Goal: Task Accomplishment & Management: Use online tool/utility

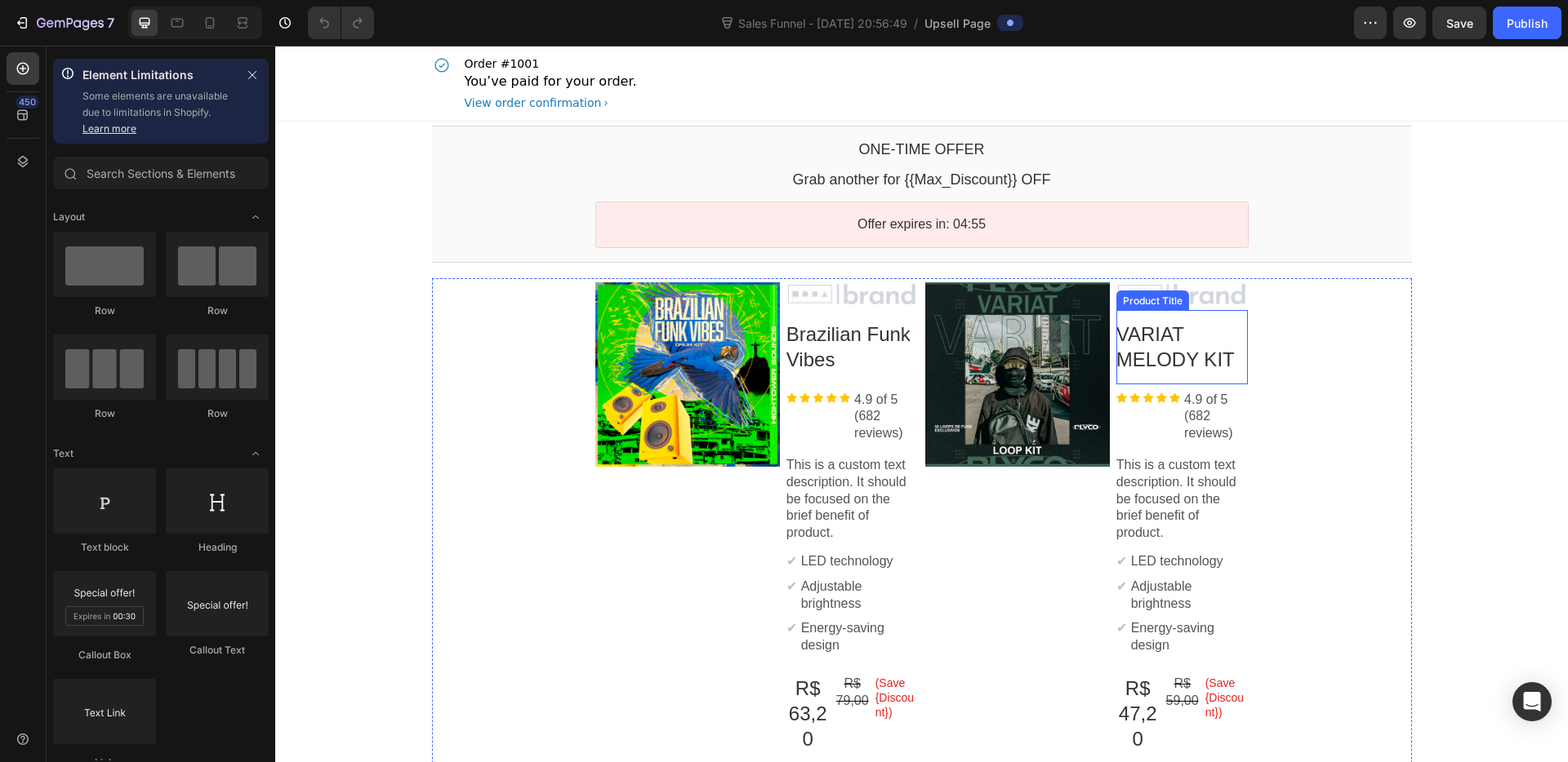
click at [1379, 352] on div "Product Images Image Brazilian Funk Vibes Product Title Image 4.9 of 5 (682 rev…" at bounding box center [922, 593] width 980 height 630
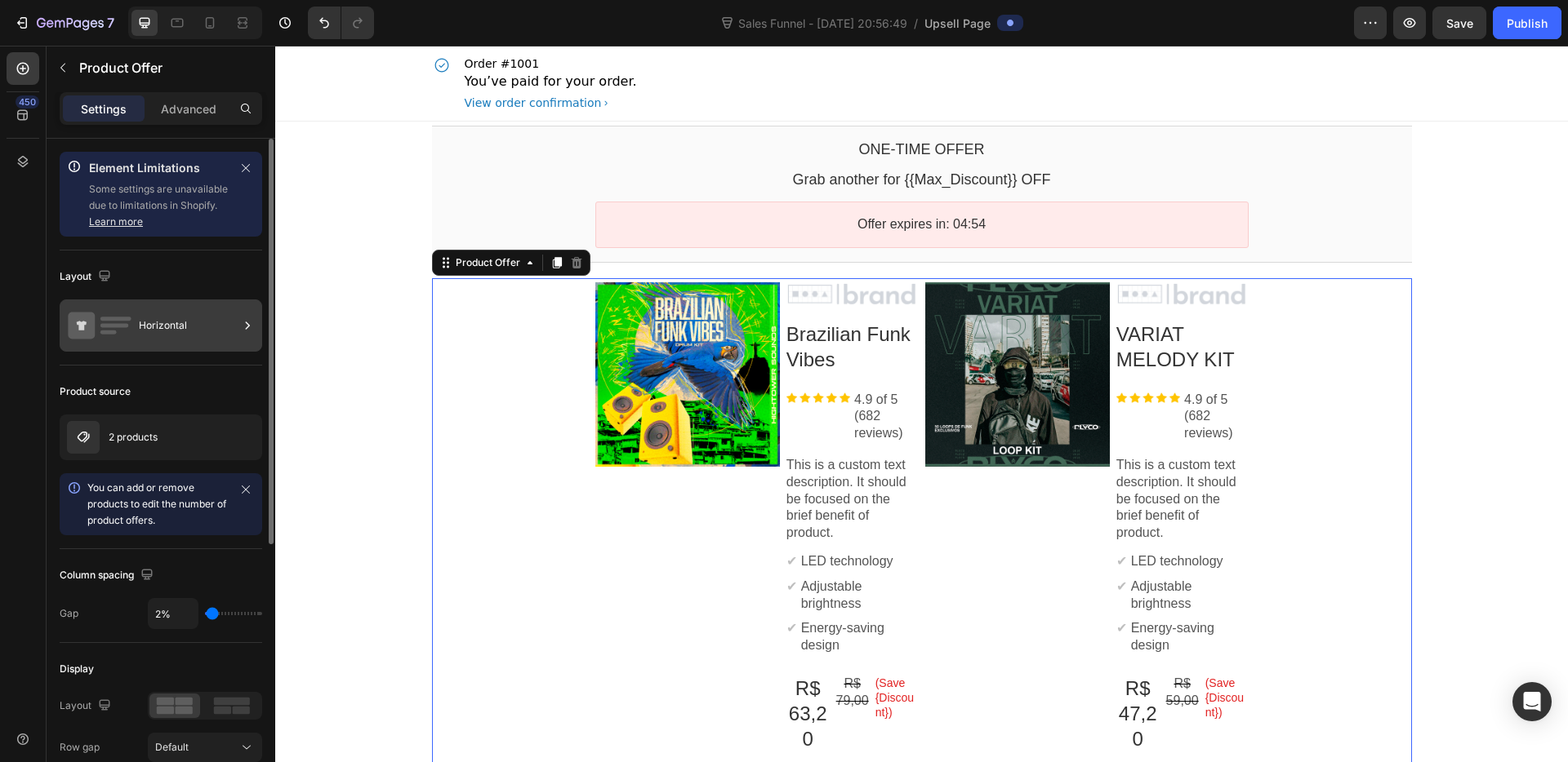
click at [152, 333] on div "Horizontal" at bounding box center [188, 326] width 99 height 38
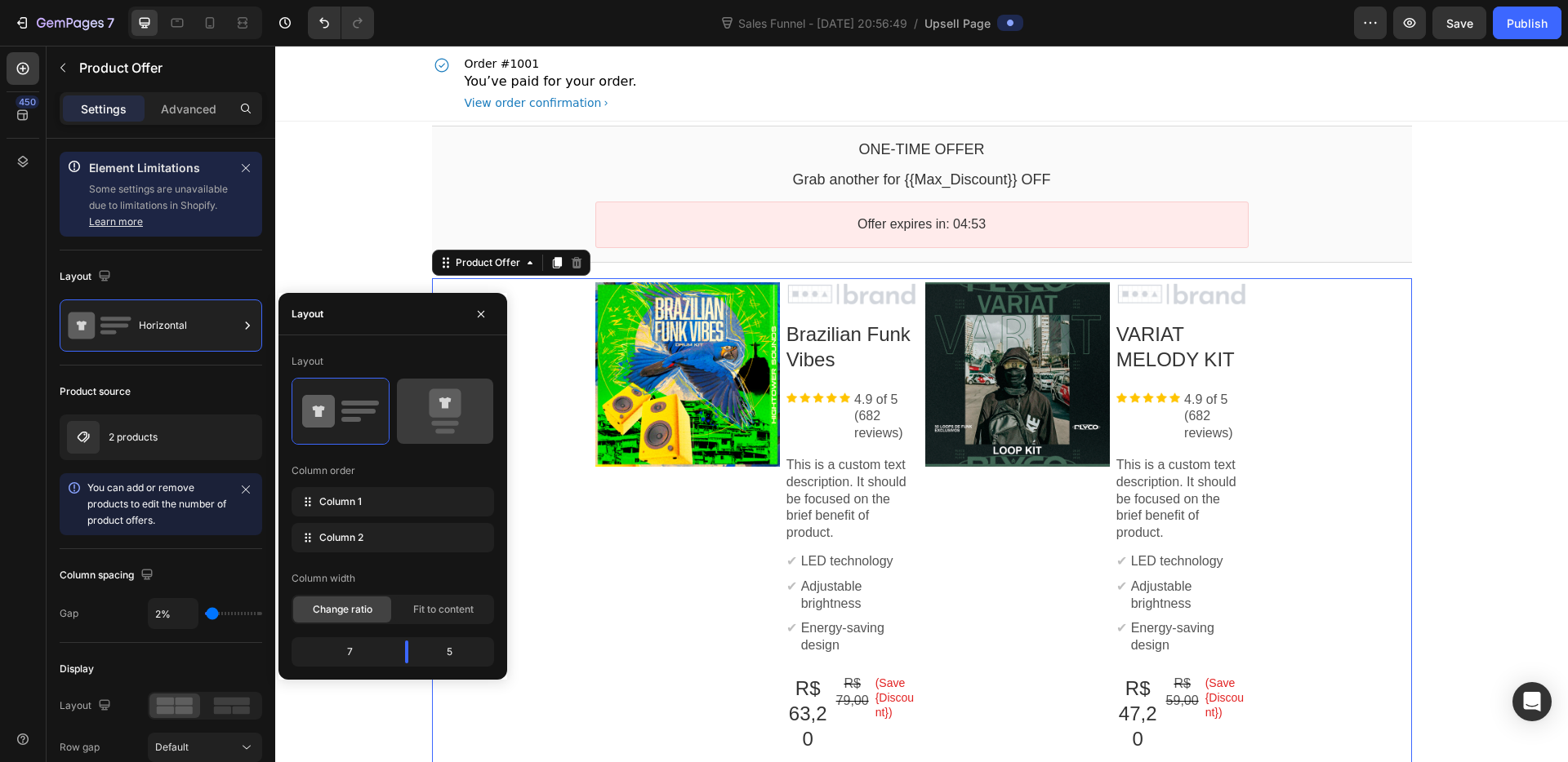
click at [422, 405] on icon at bounding box center [445, 412] width 76 height 46
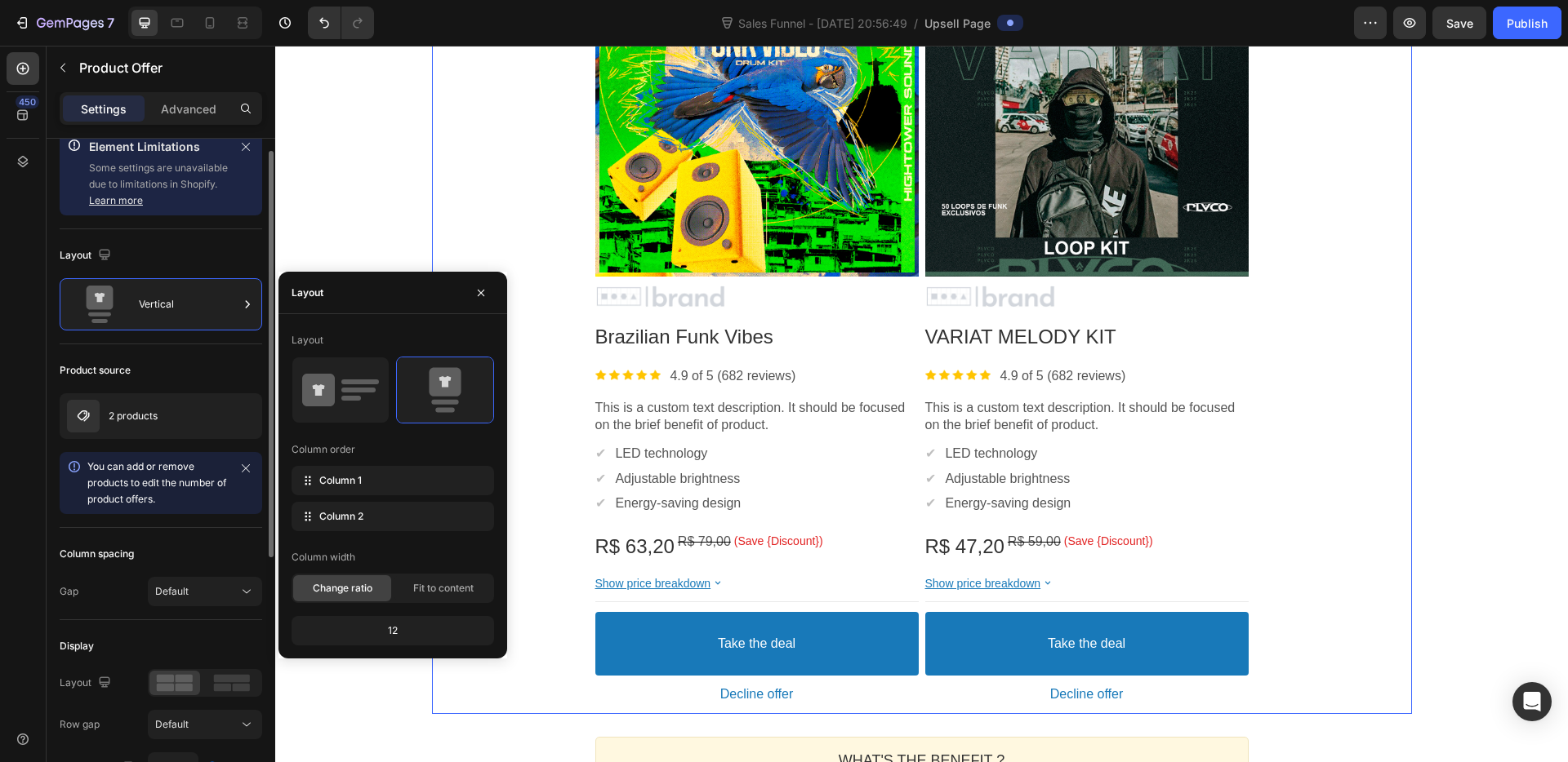
scroll to position [136, 0]
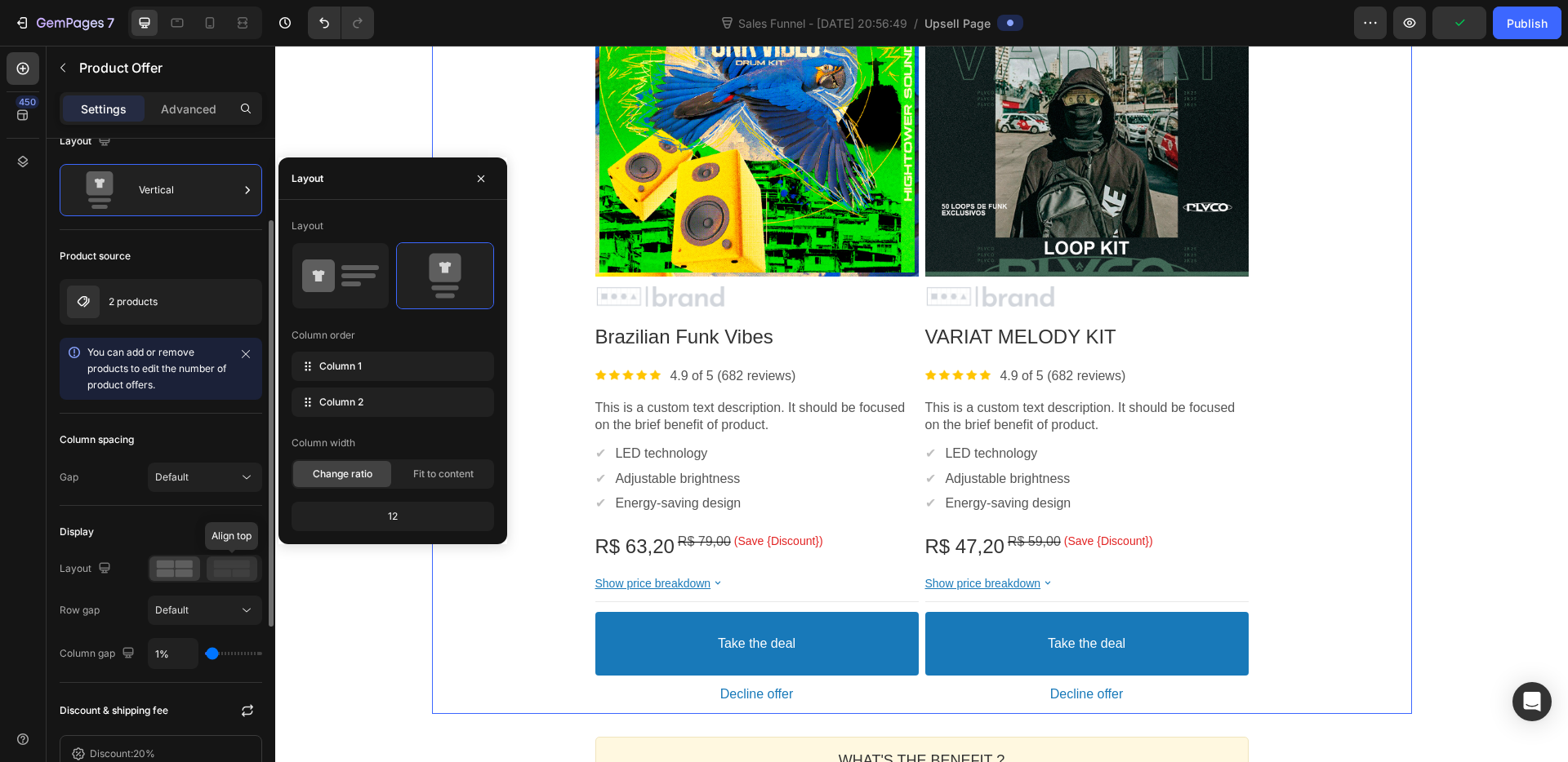
click at [221, 573] on rect at bounding box center [222, 574] width 17 height 8
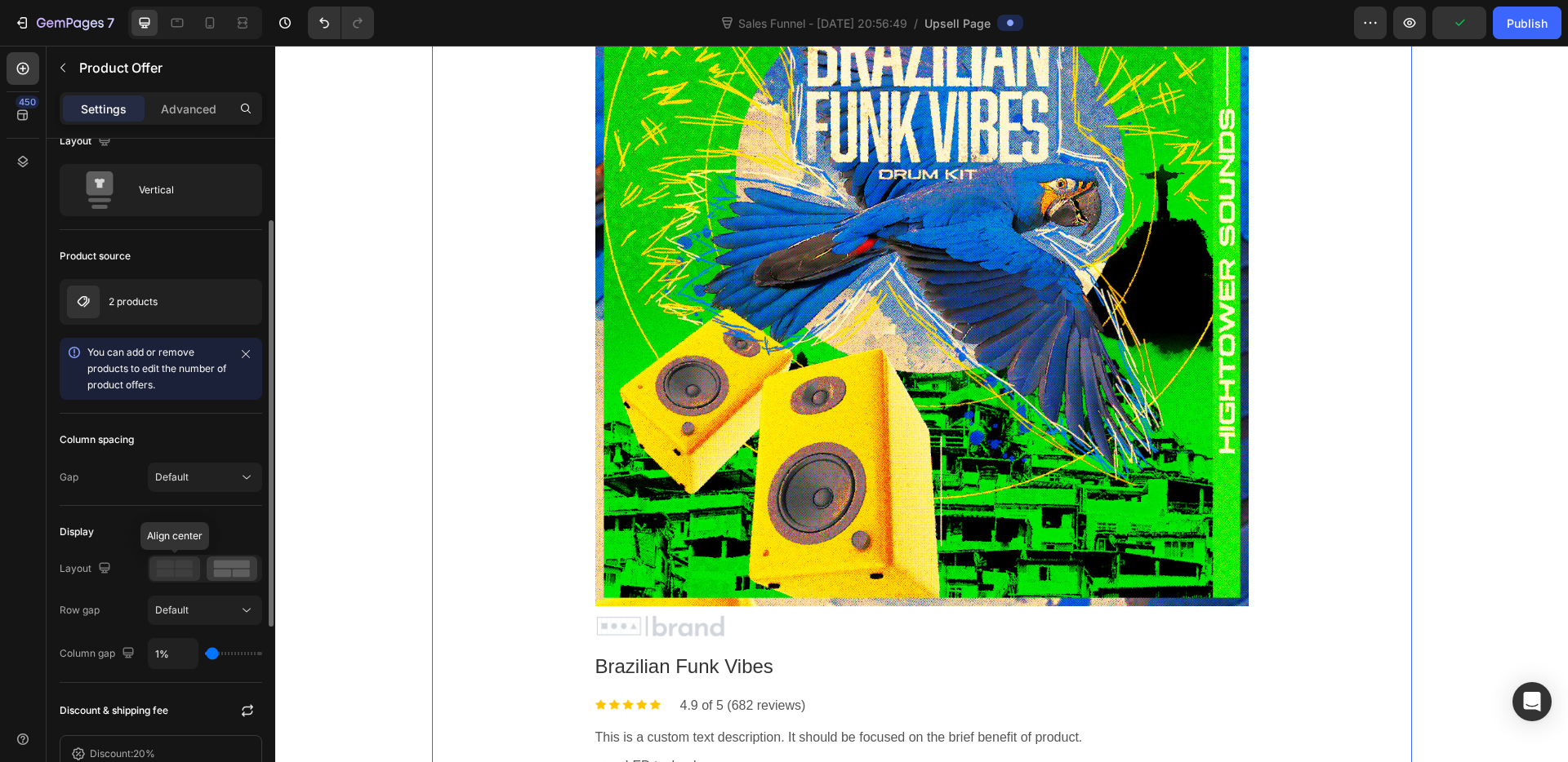
click at [166, 563] on rect at bounding box center [165, 565] width 17 height 8
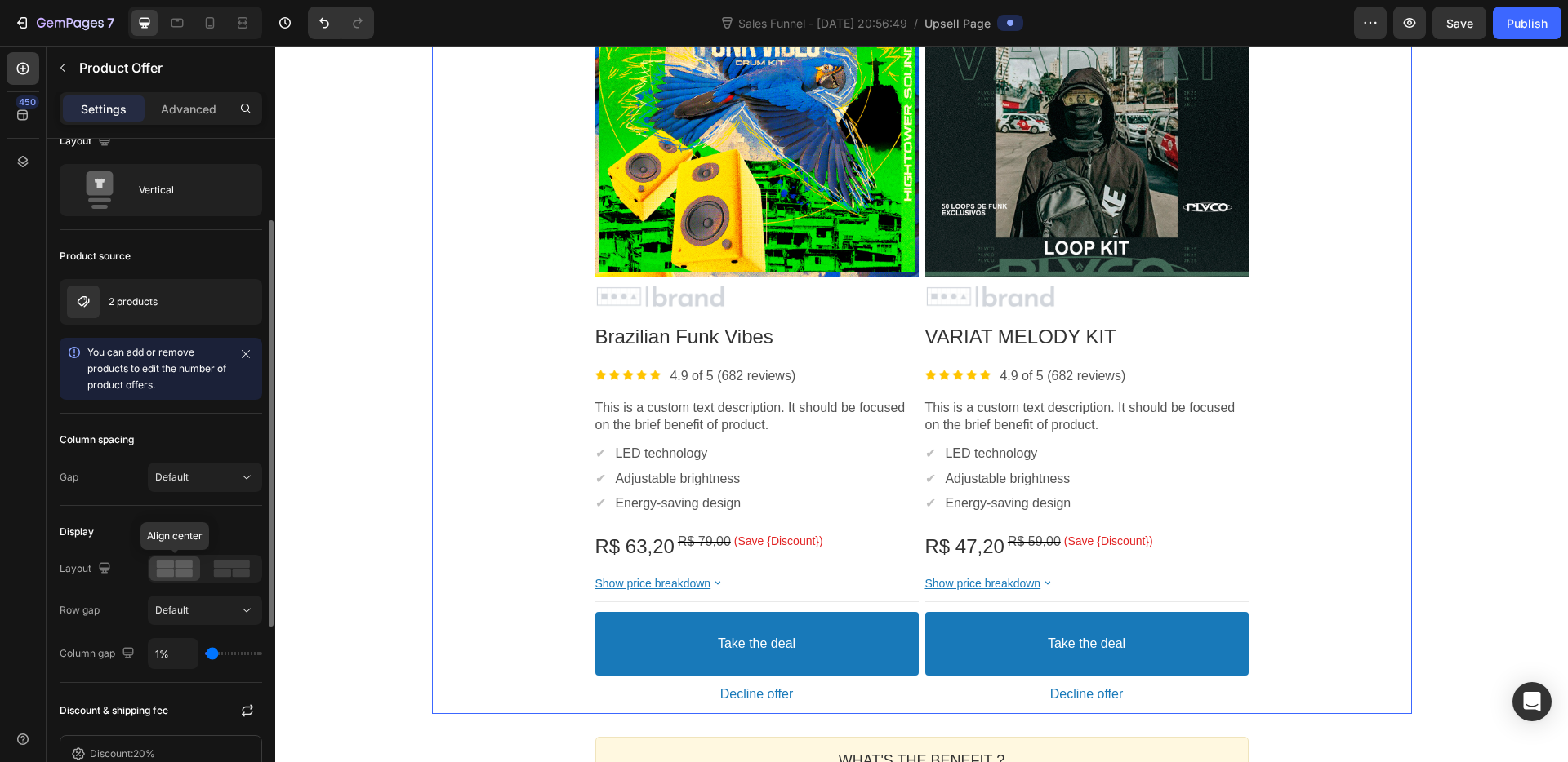
click at [172, 572] on rect at bounding box center [165, 574] width 17 height 8
click at [187, 612] on span "Default" at bounding box center [172, 610] width 34 height 12
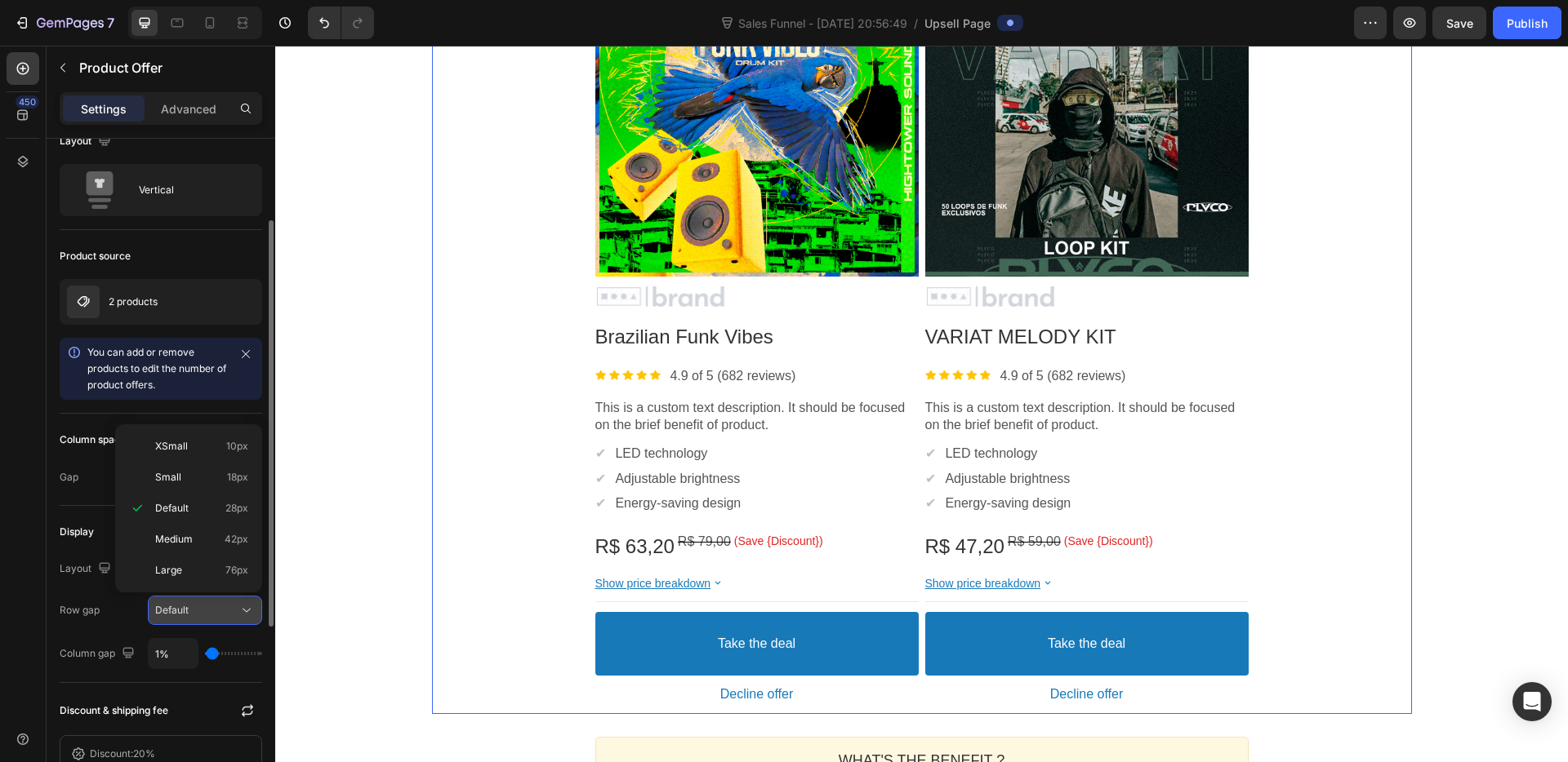
click at [186, 609] on span "Default" at bounding box center [172, 610] width 34 height 12
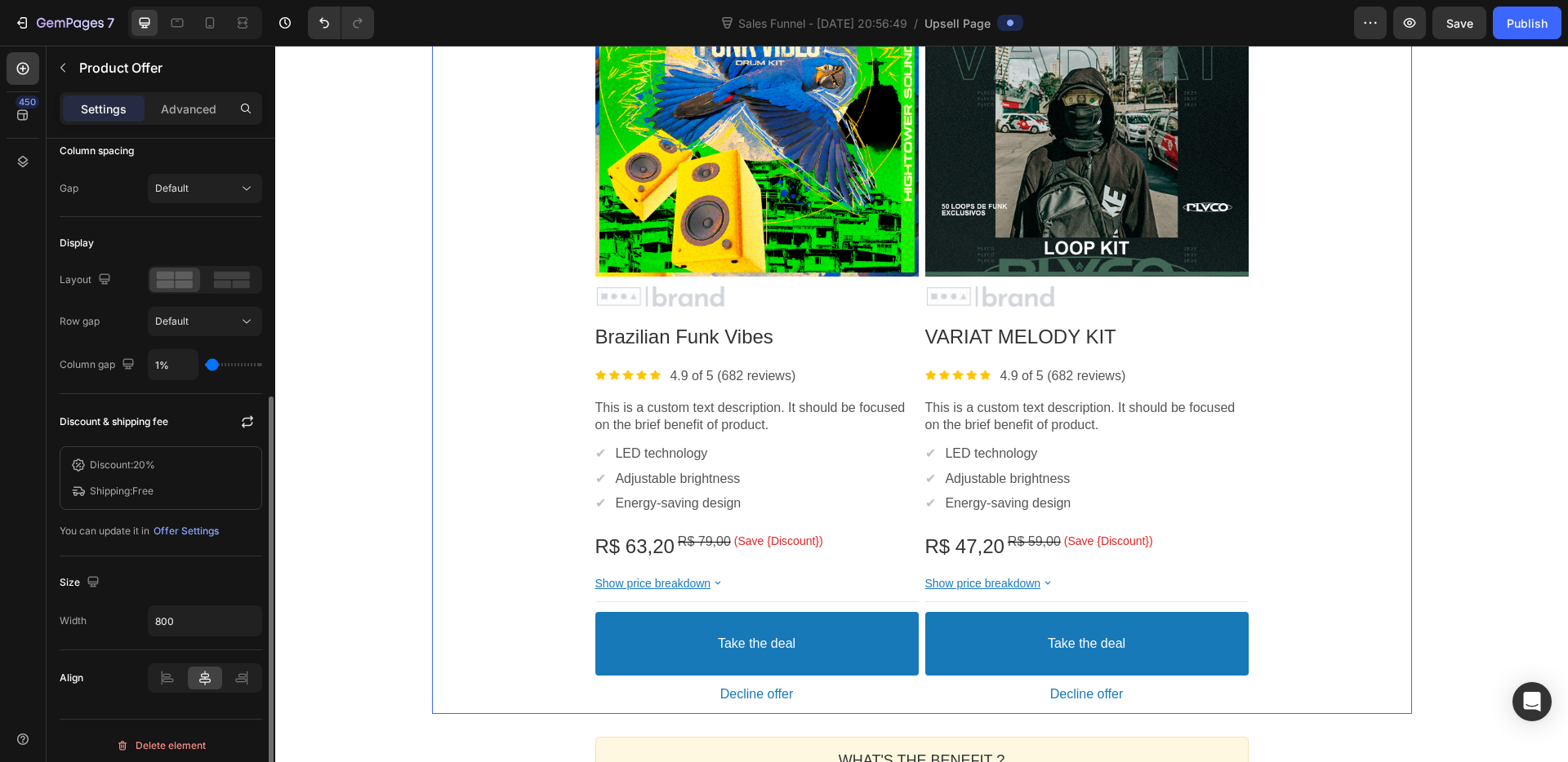
click at [132, 471] on p "Discount: 20%" at bounding box center [122, 465] width 65 height 15
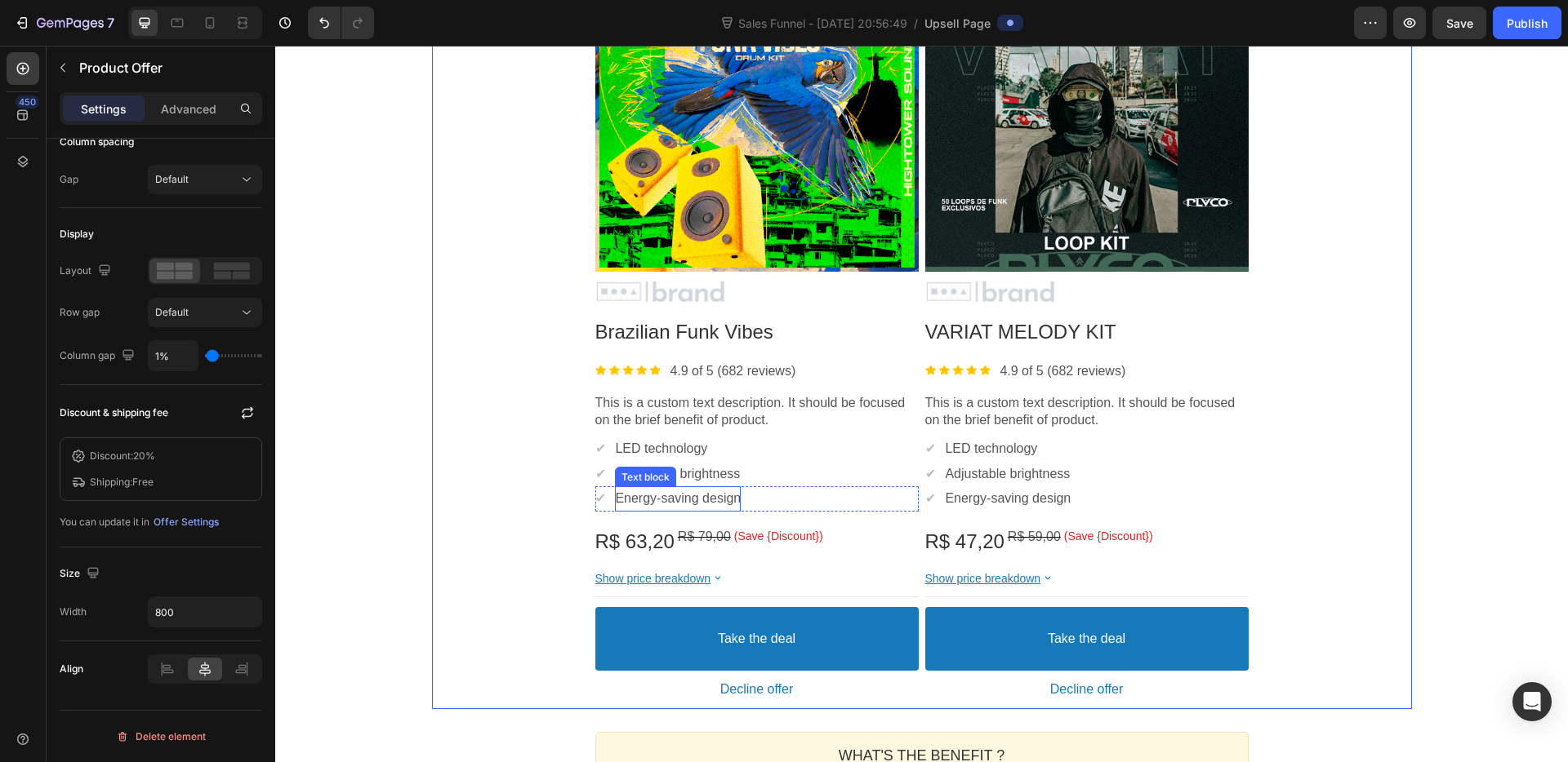
scroll to position [343, 0]
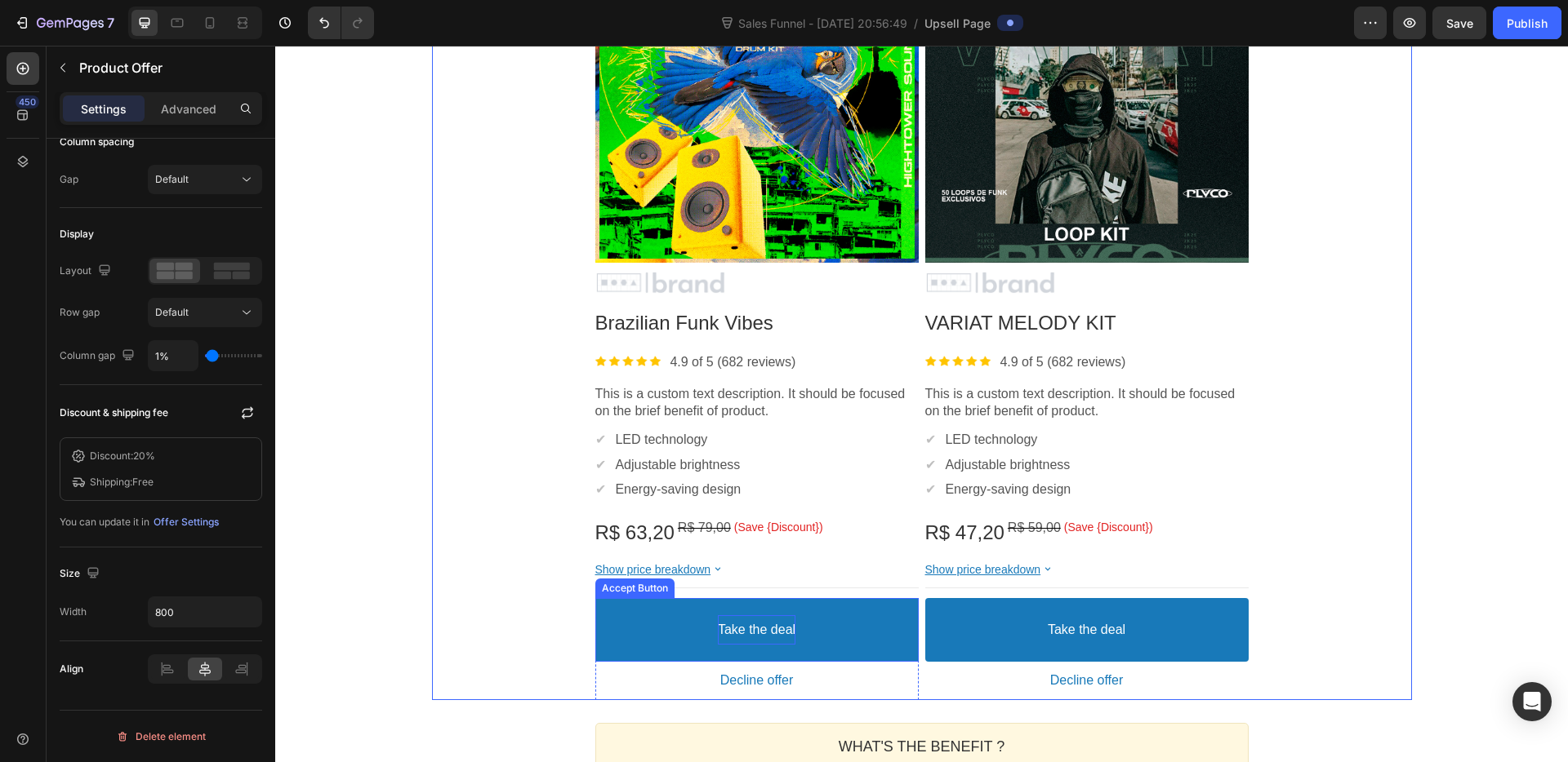
click at [768, 628] on bdo "Take the deal" at bounding box center [756, 630] width 77 height 17
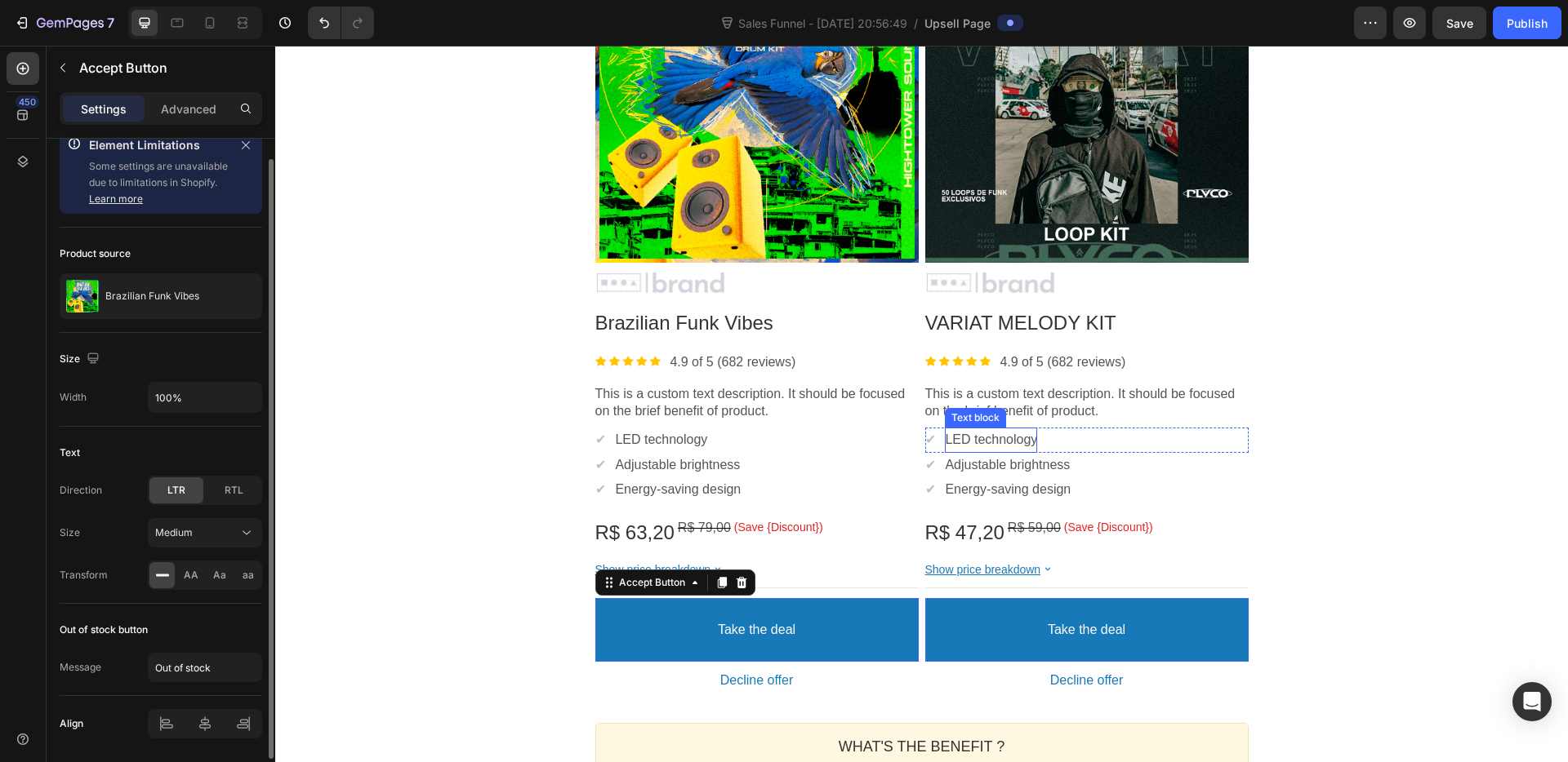
scroll to position [0, 0]
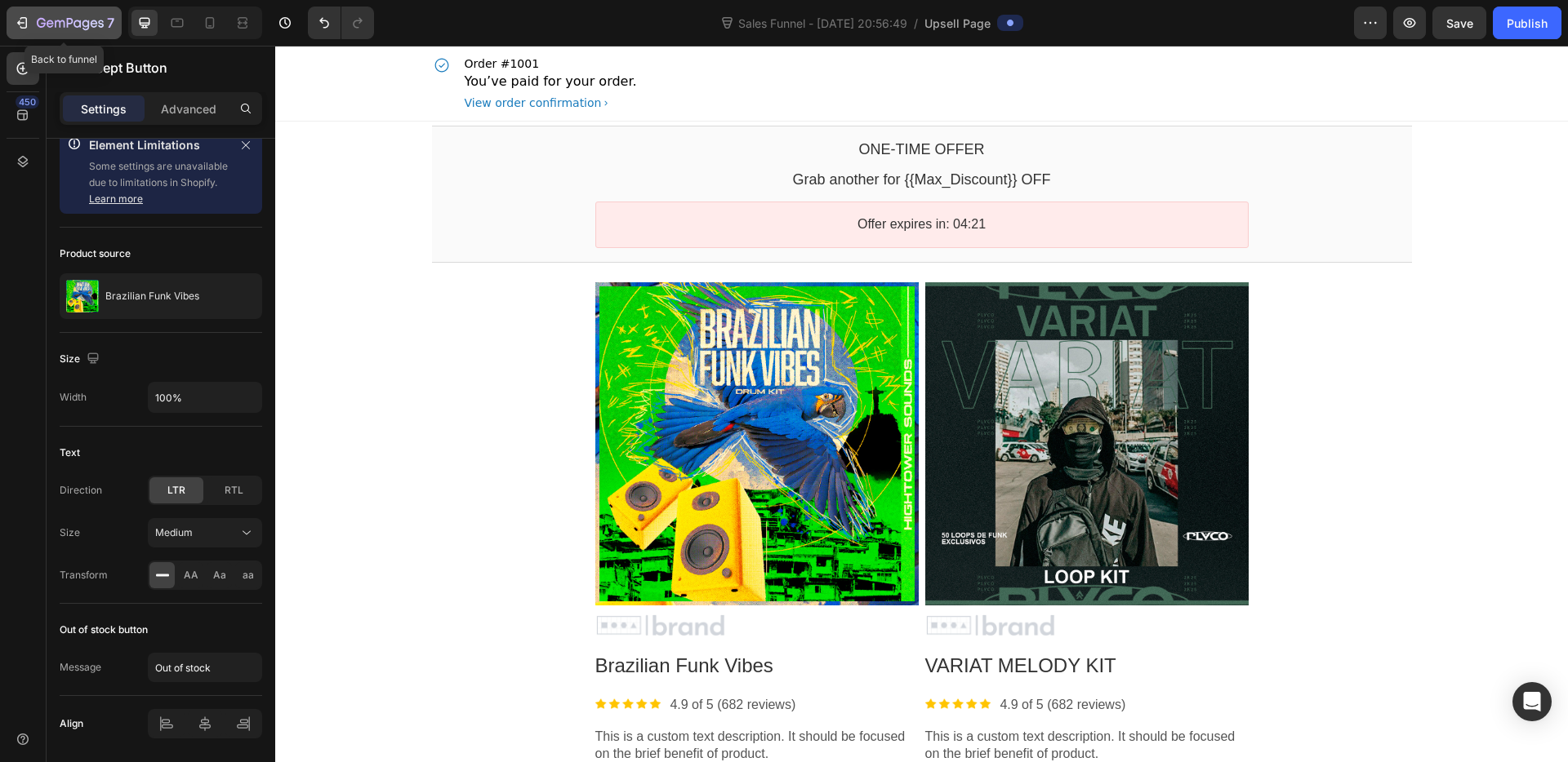
click at [40, 28] on icon "button" at bounding box center [70, 24] width 67 height 14
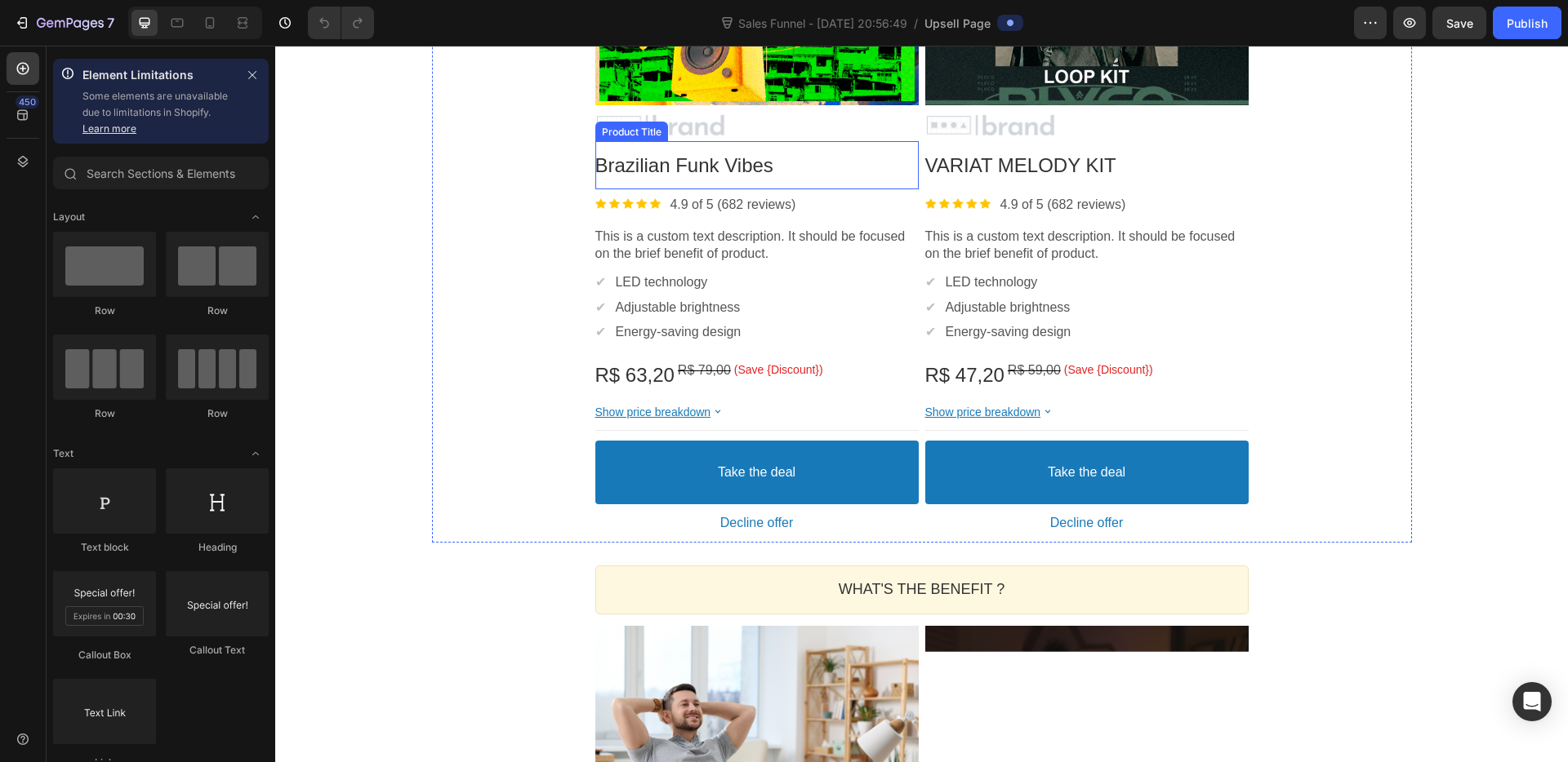
scroll to position [515, 0]
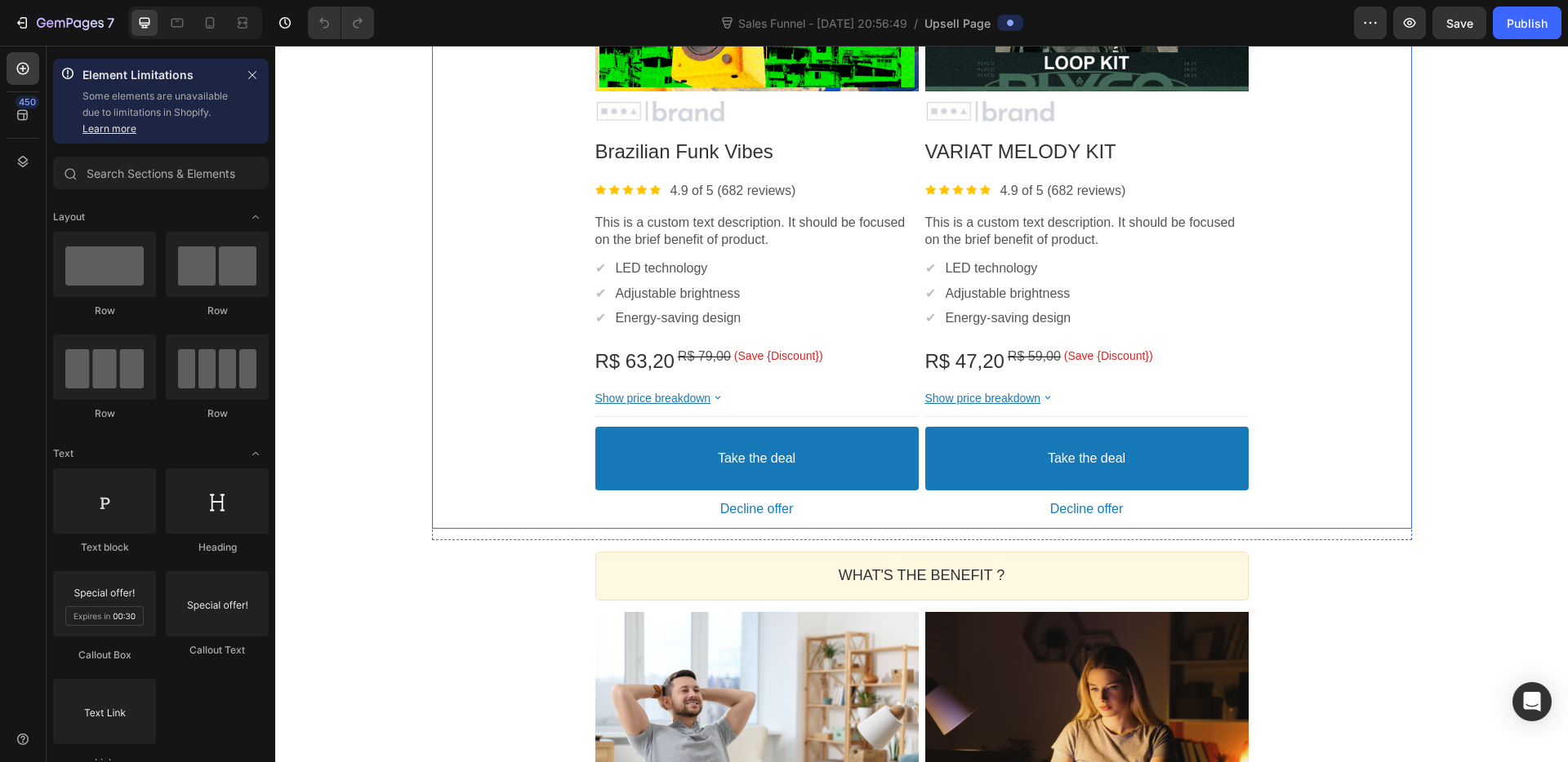
click at [541, 334] on div "Product Images Image Brazilian Funk Vibes Product Title Image 4.9 of 5 (682 rev…" at bounding box center [922, 146] width 980 height 765
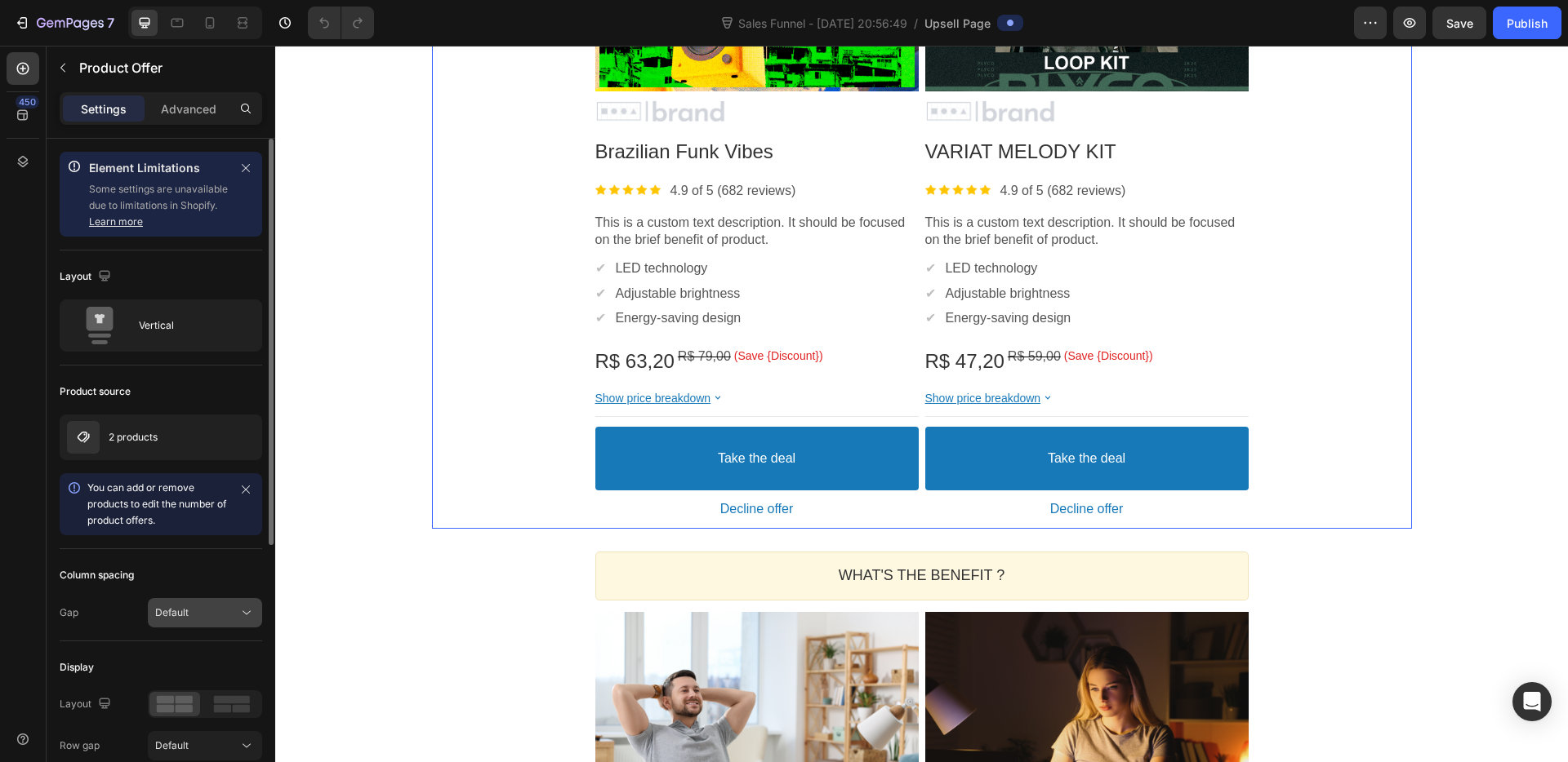
scroll to position [117, 0]
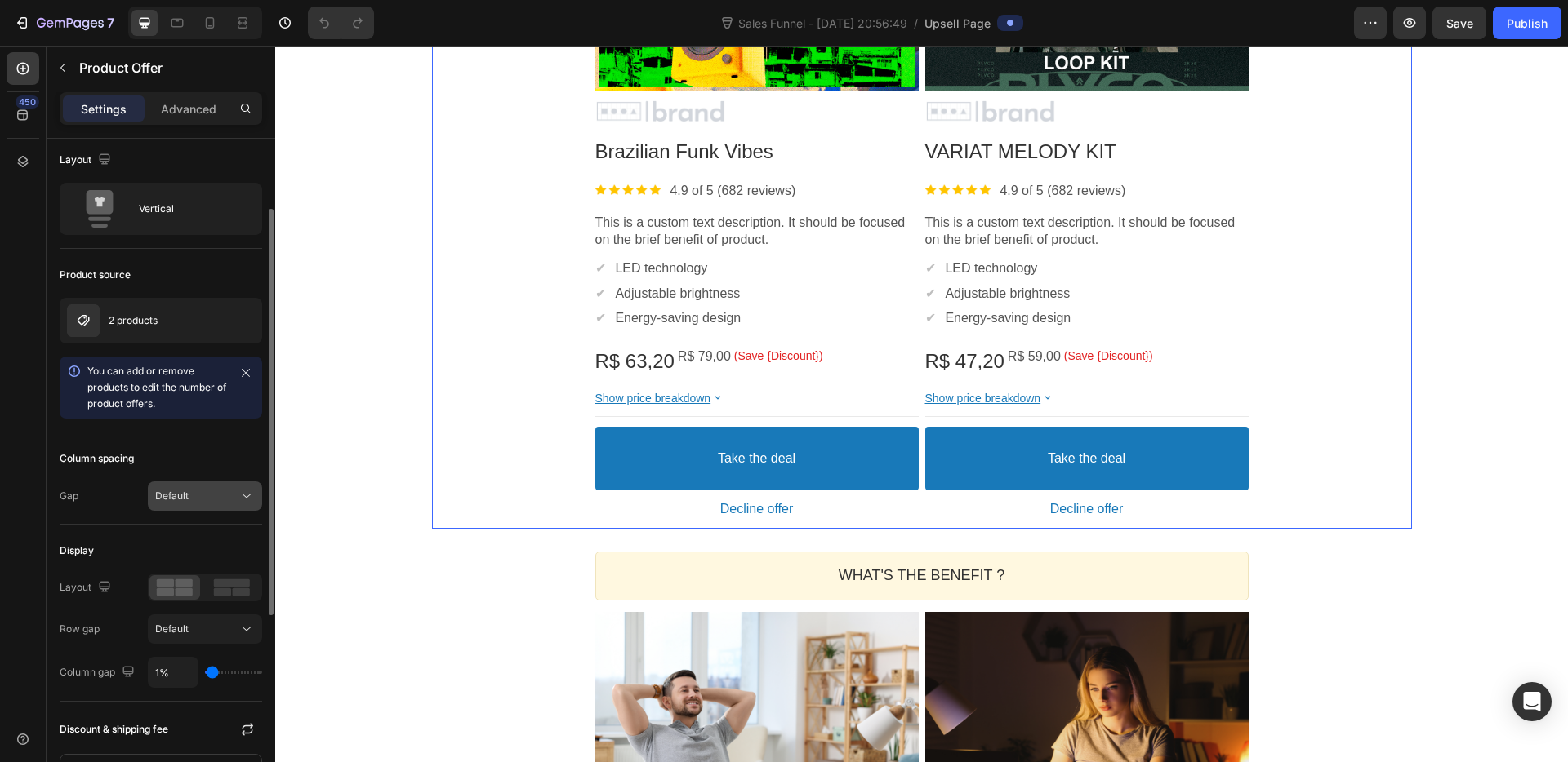
click at [190, 496] on div "Default" at bounding box center [197, 496] width 83 height 15
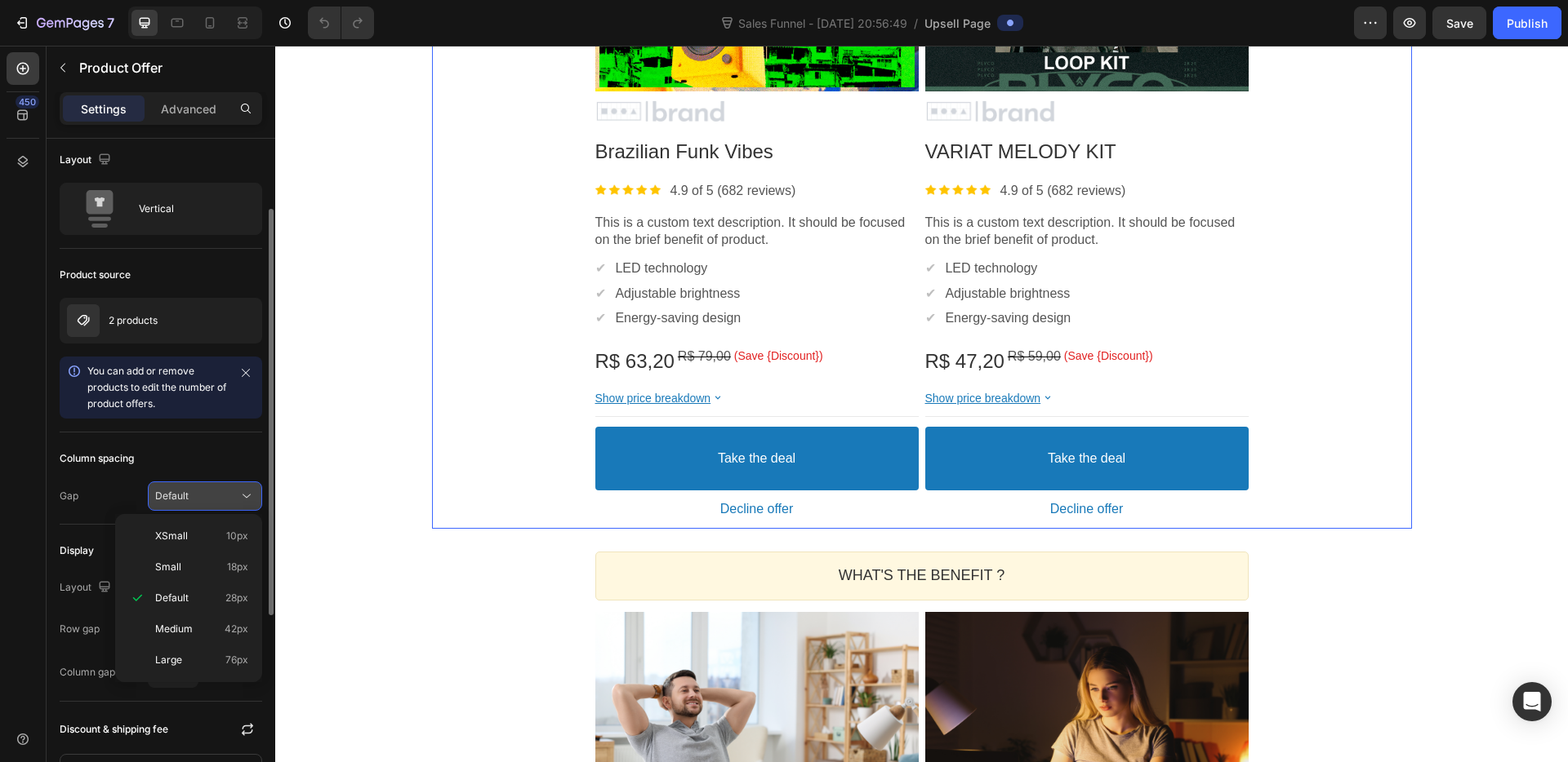
click at [192, 495] on div "Default" at bounding box center [197, 496] width 83 height 15
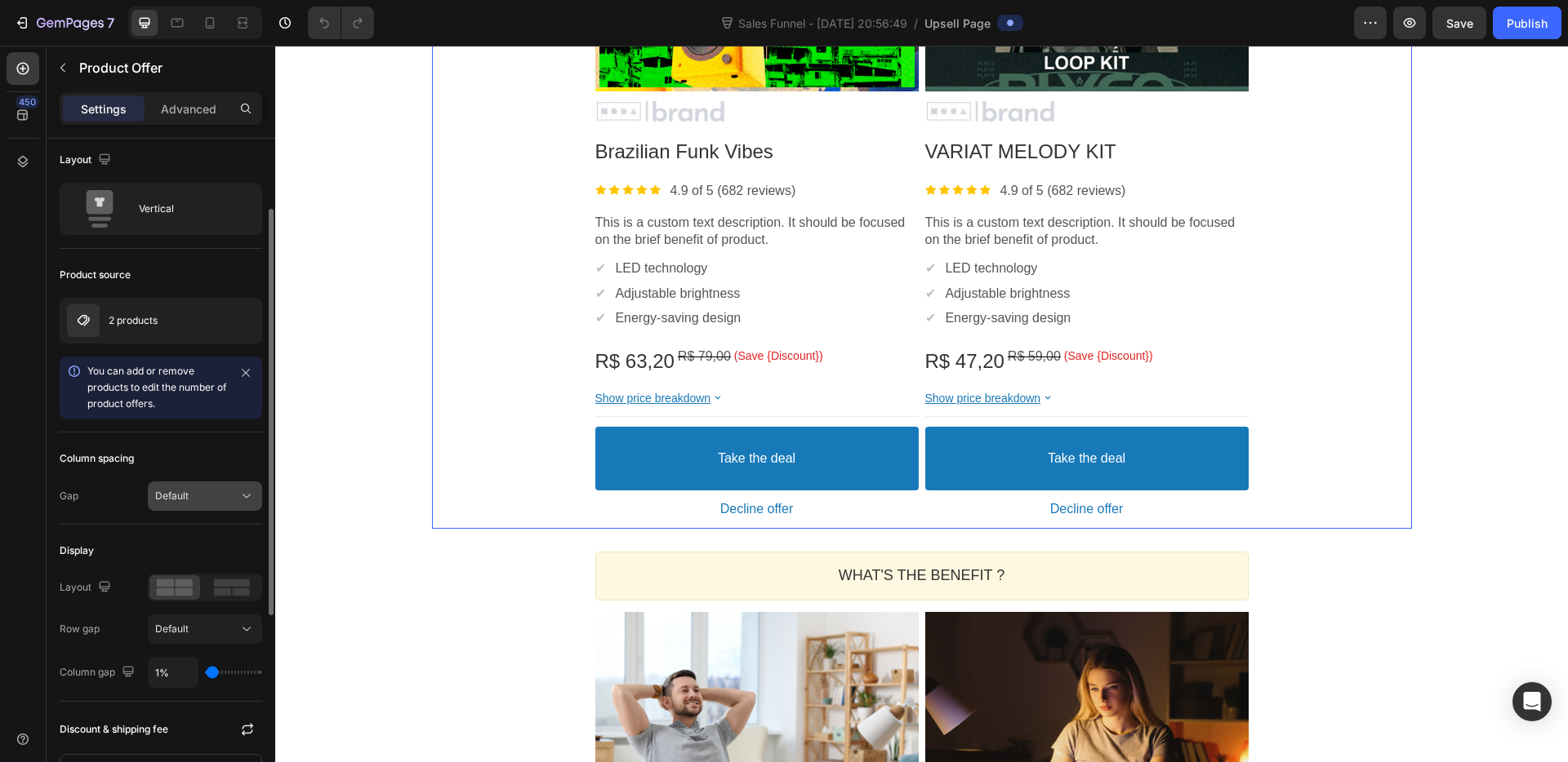
click at [193, 495] on div "Default" at bounding box center [197, 496] width 83 height 15
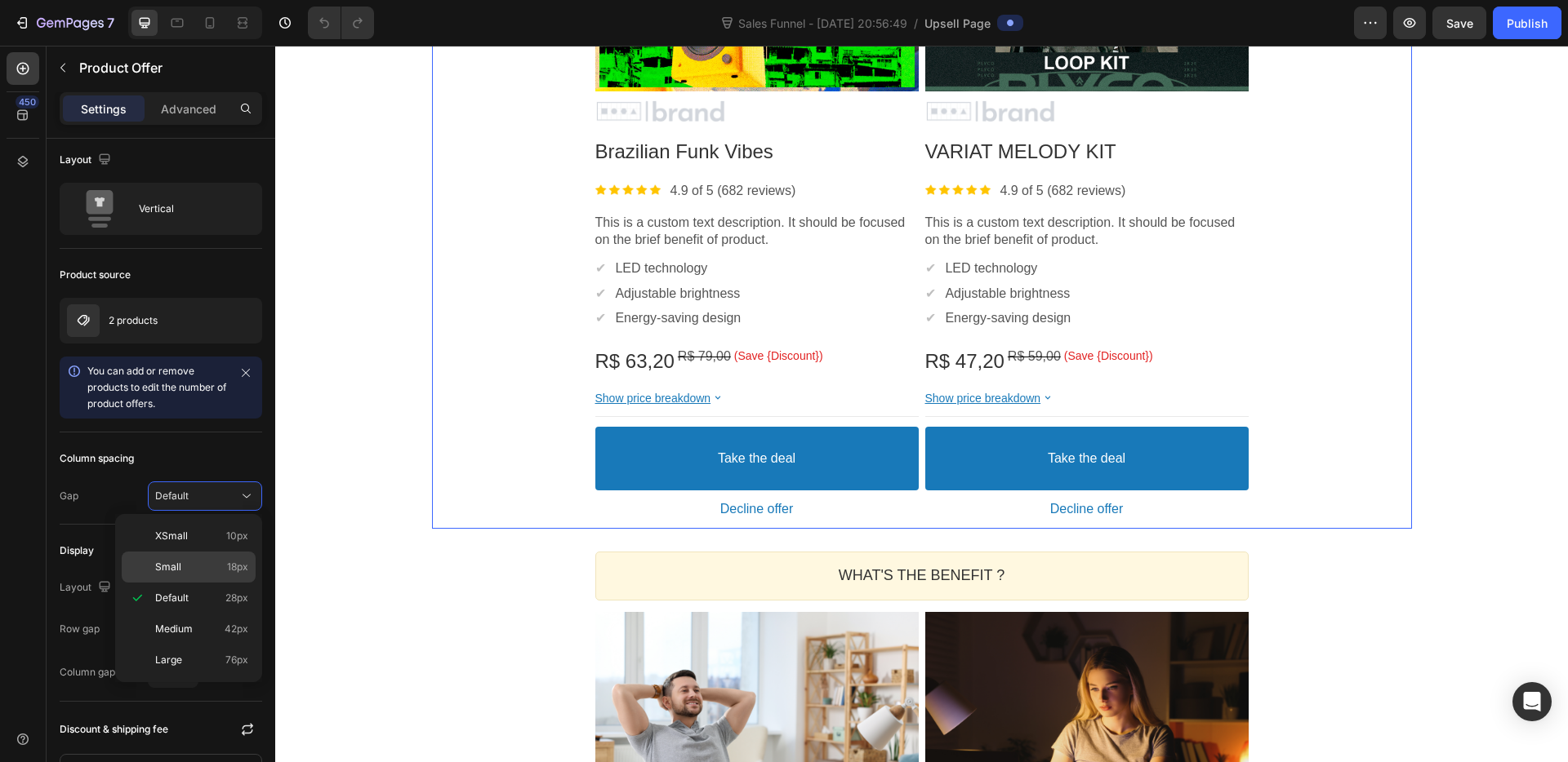
click at [183, 560] on p "Small 18px" at bounding box center [201, 567] width 93 height 15
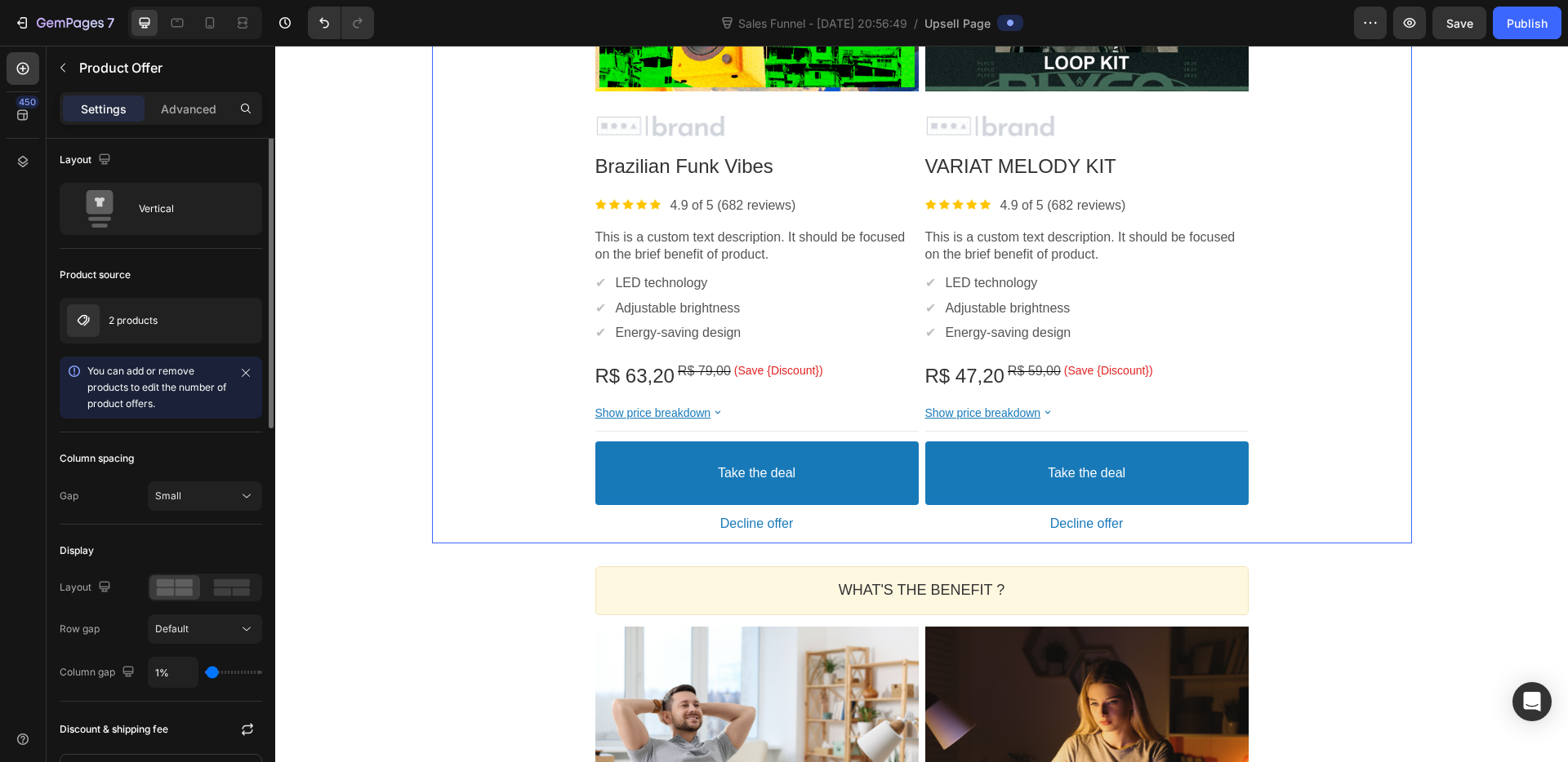
scroll to position [0, 0]
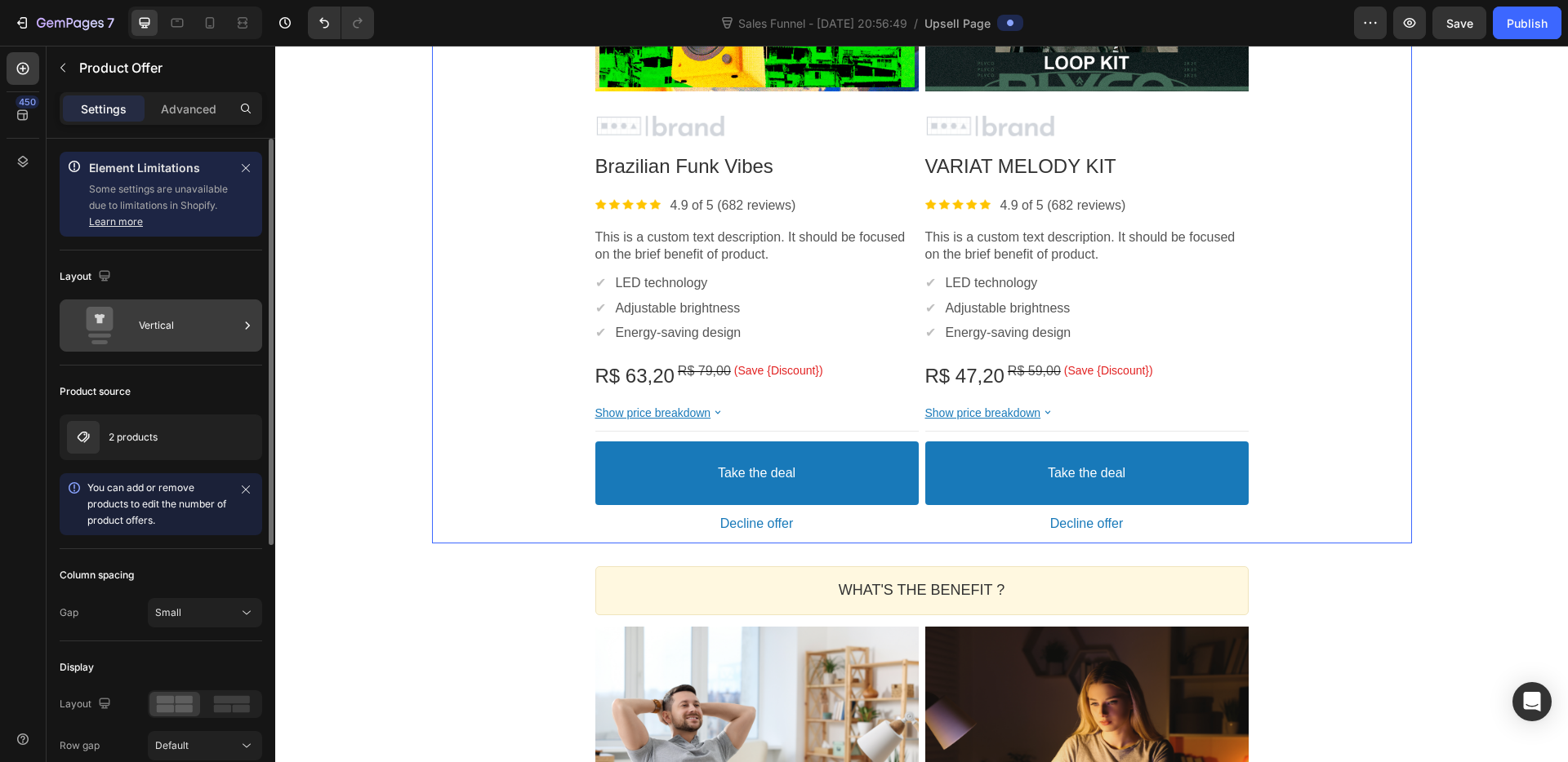
click at [144, 332] on div "Vertical" at bounding box center [188, 326] width 99 height 38
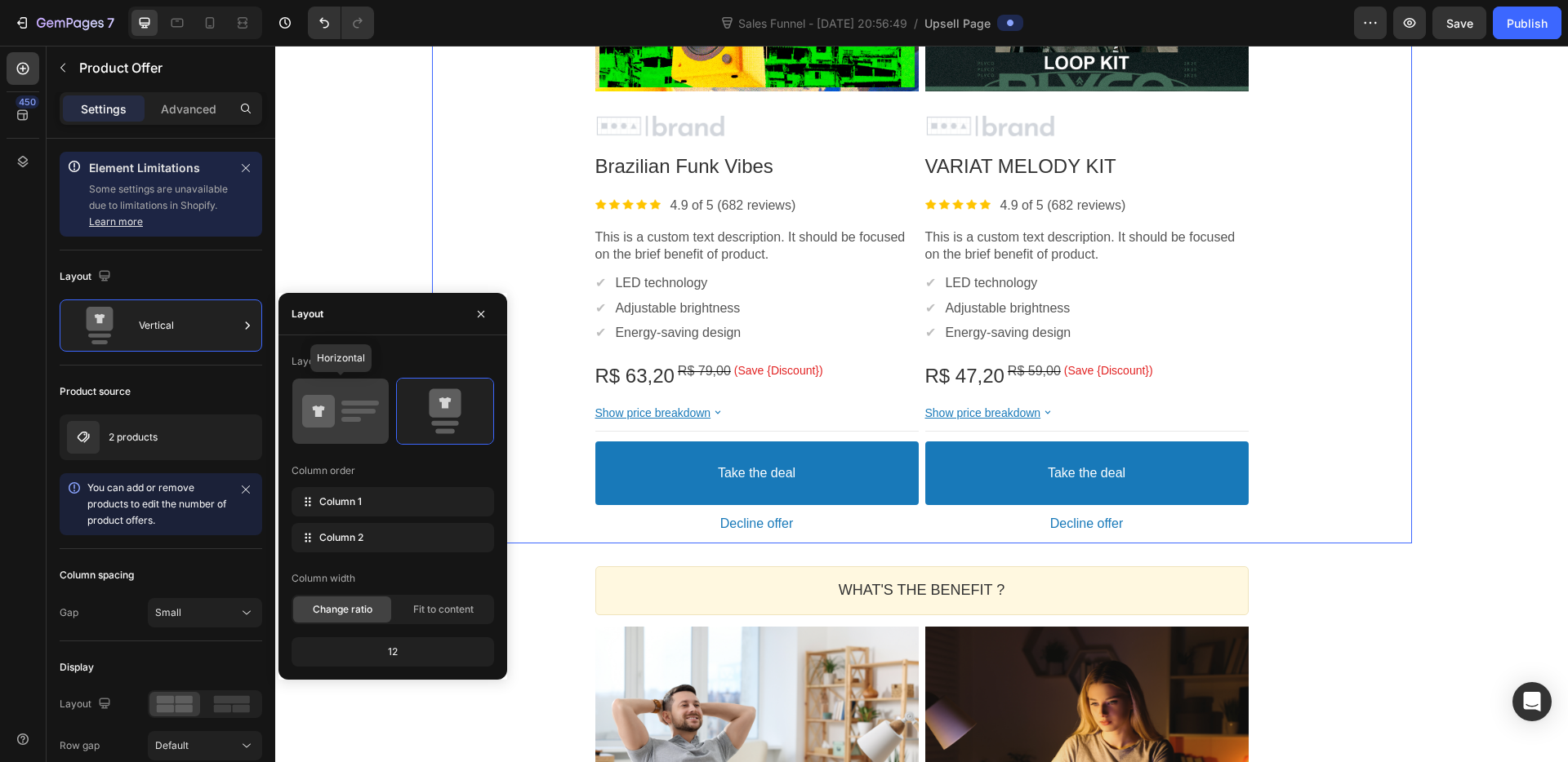
click at [342, 422] on icon at bounding box center [340, 412] width 76 height 46
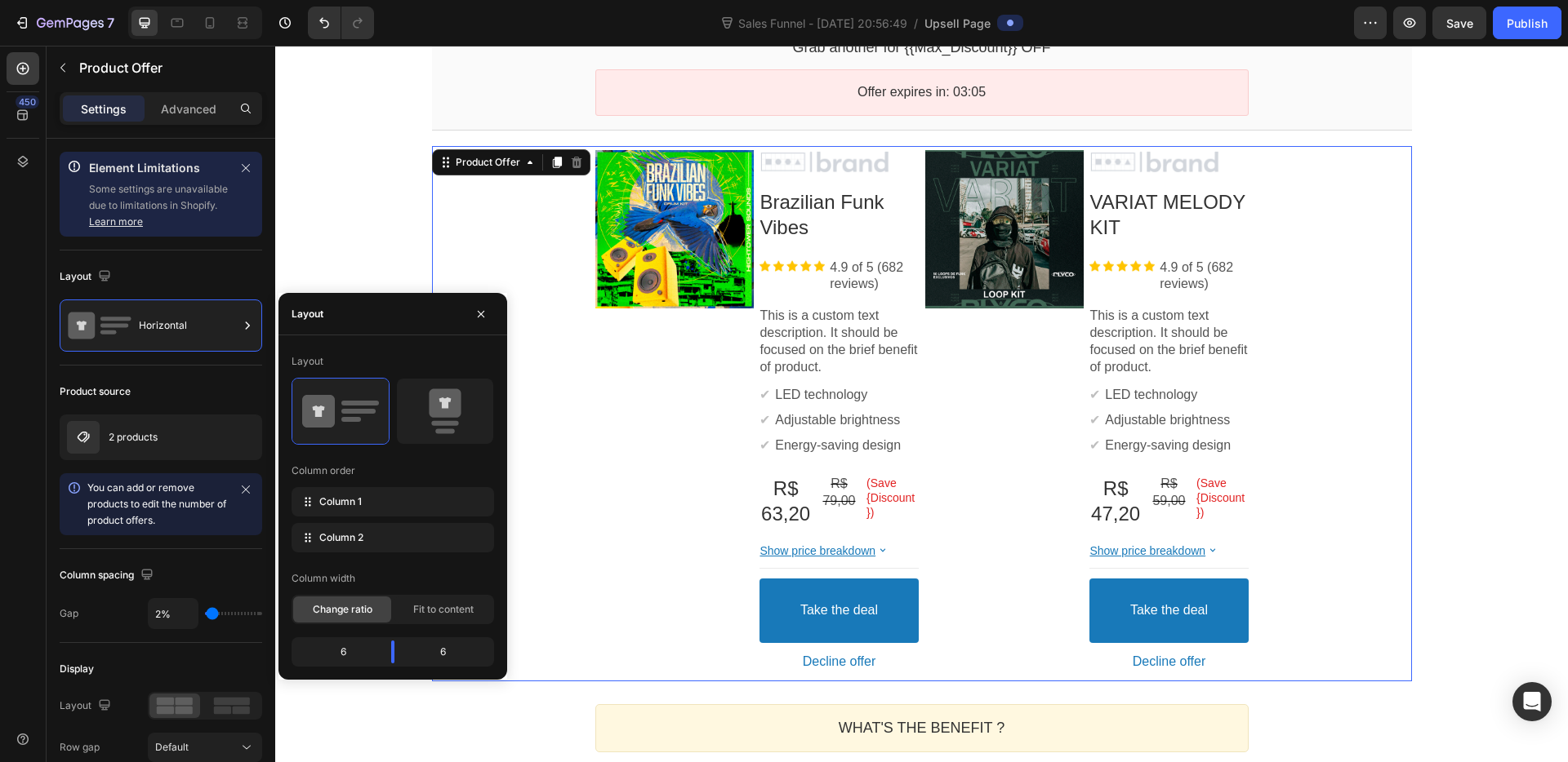
scroll to position [111, 0]
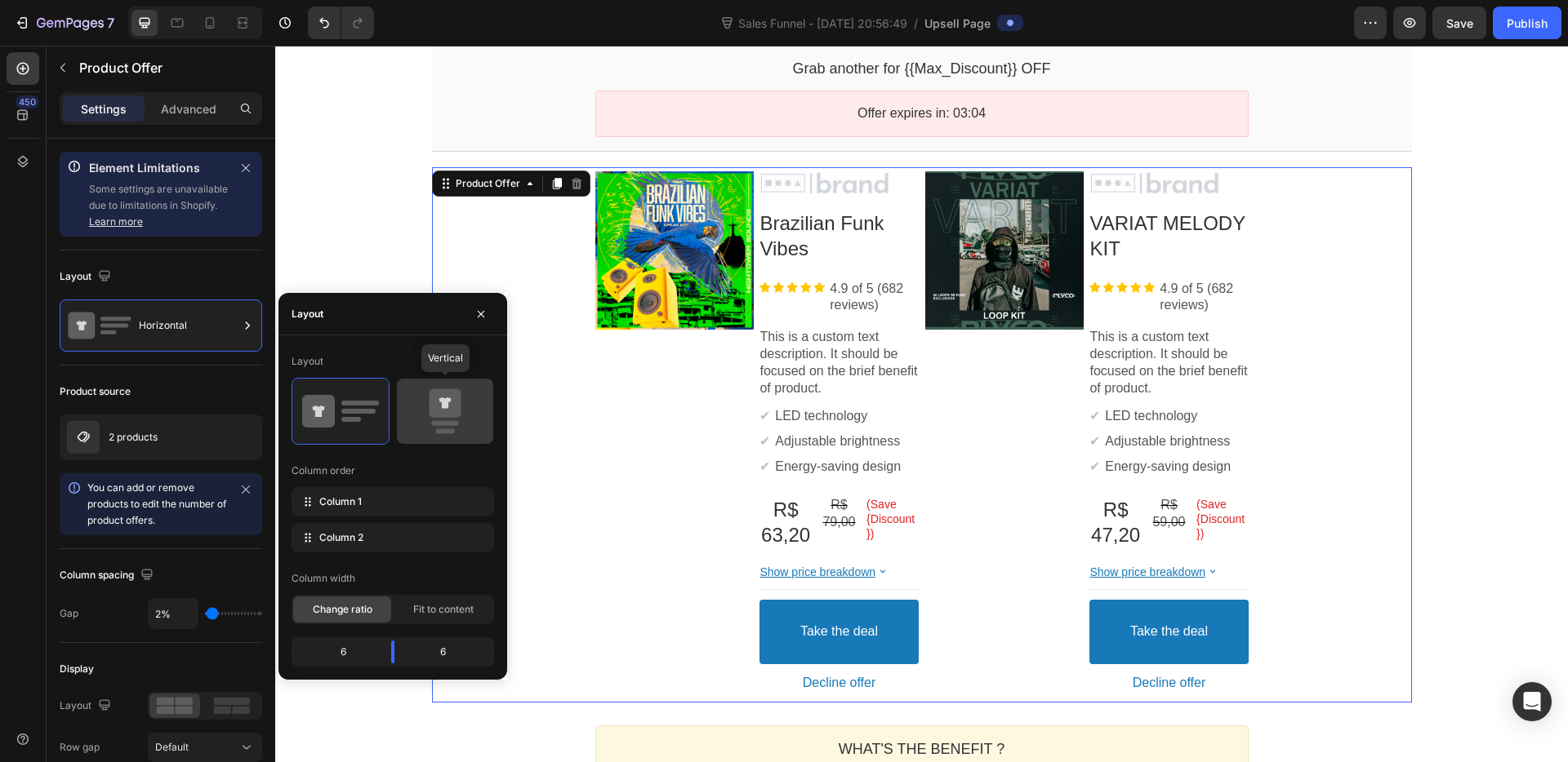
click at [431, 423] on icon at bounding box center [445, 412] width 76 height 46
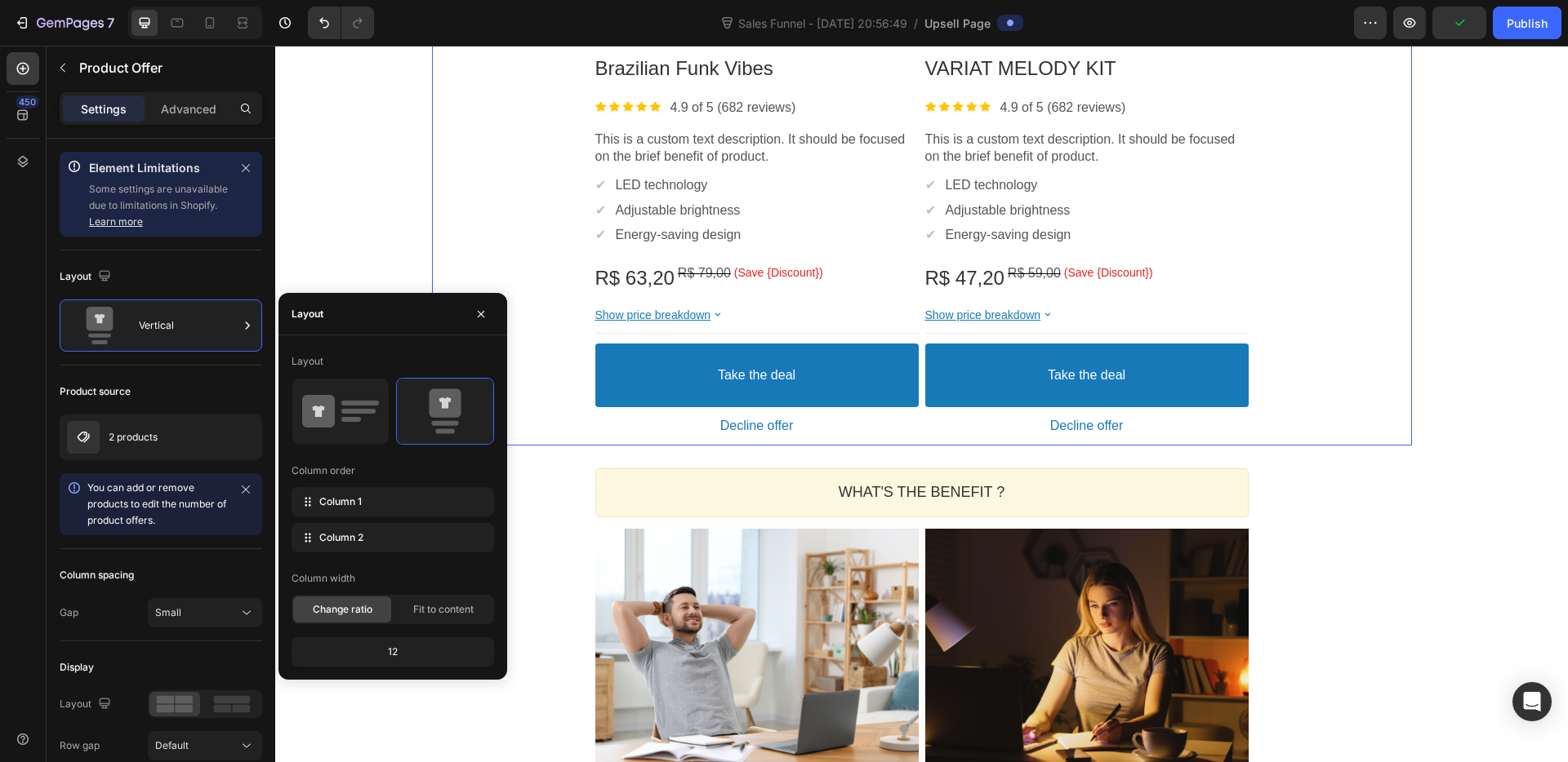
scroll to position [609, 0]
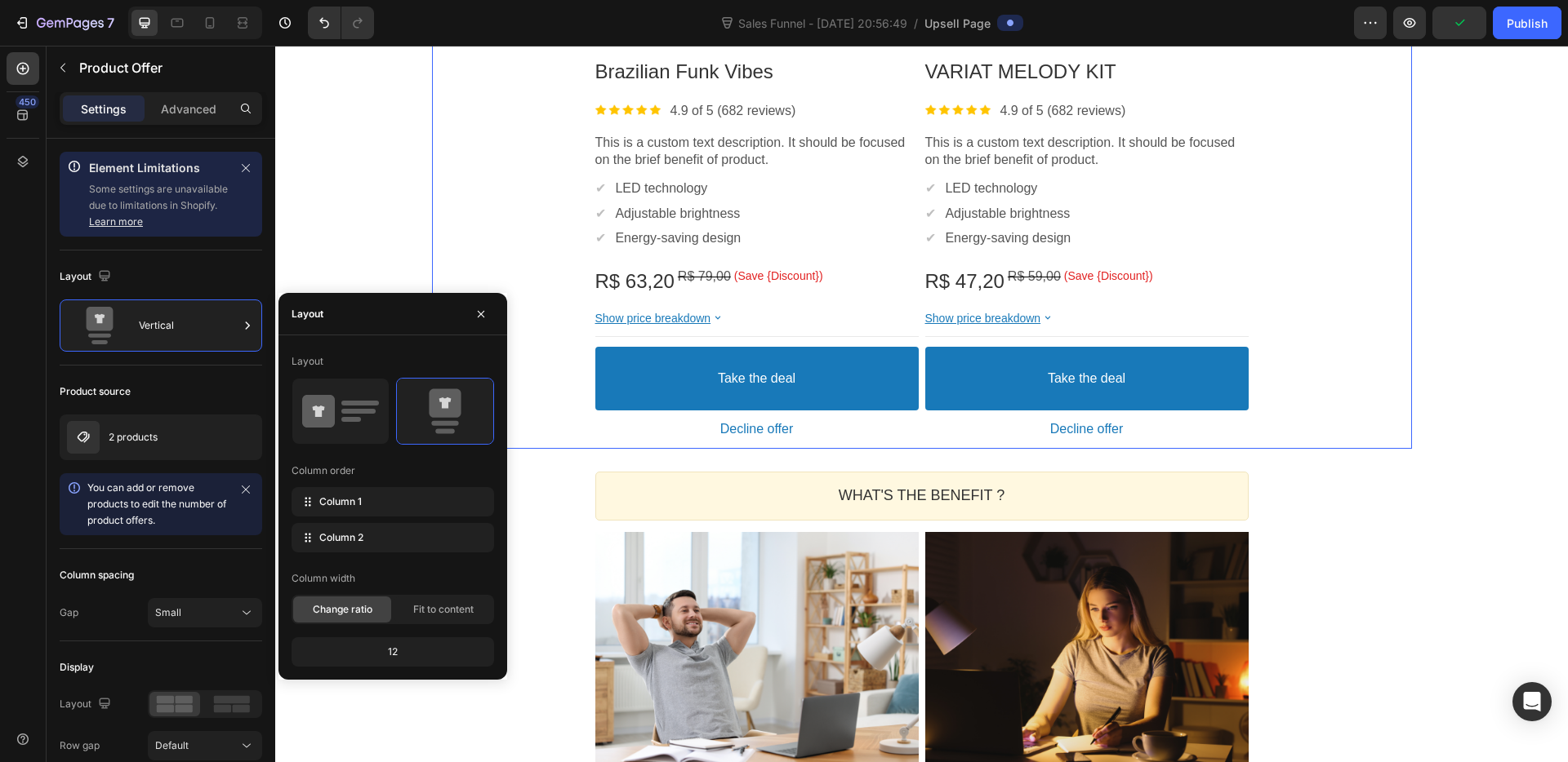
click at [1327, 429] on div "Product Images Image Brazilian Funk Vibes Product Title Image 4.9 of 5 (682 rev…" at bounding box center [922, 59] width 980 height 780
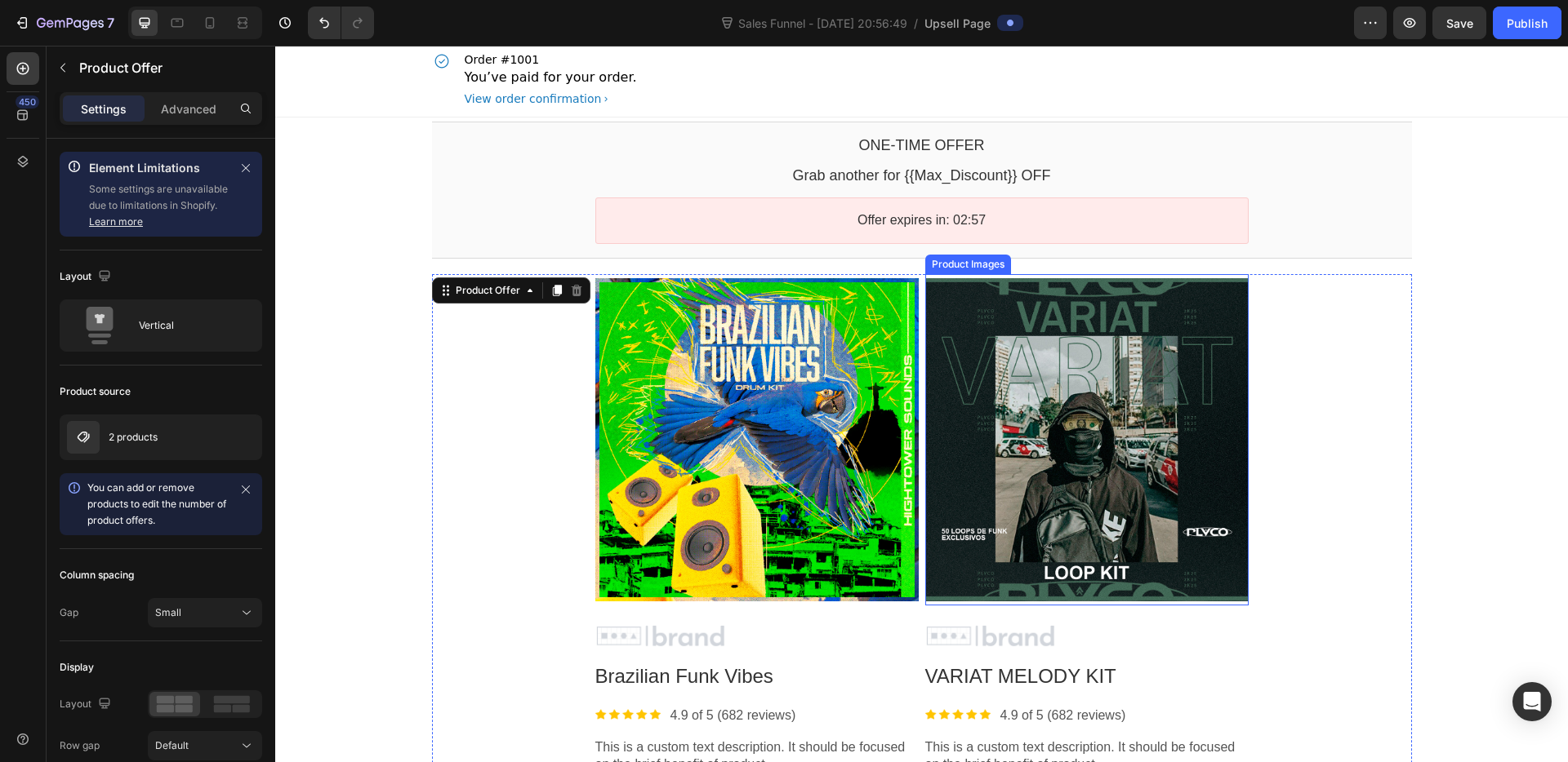
scroll to position [0, 0]
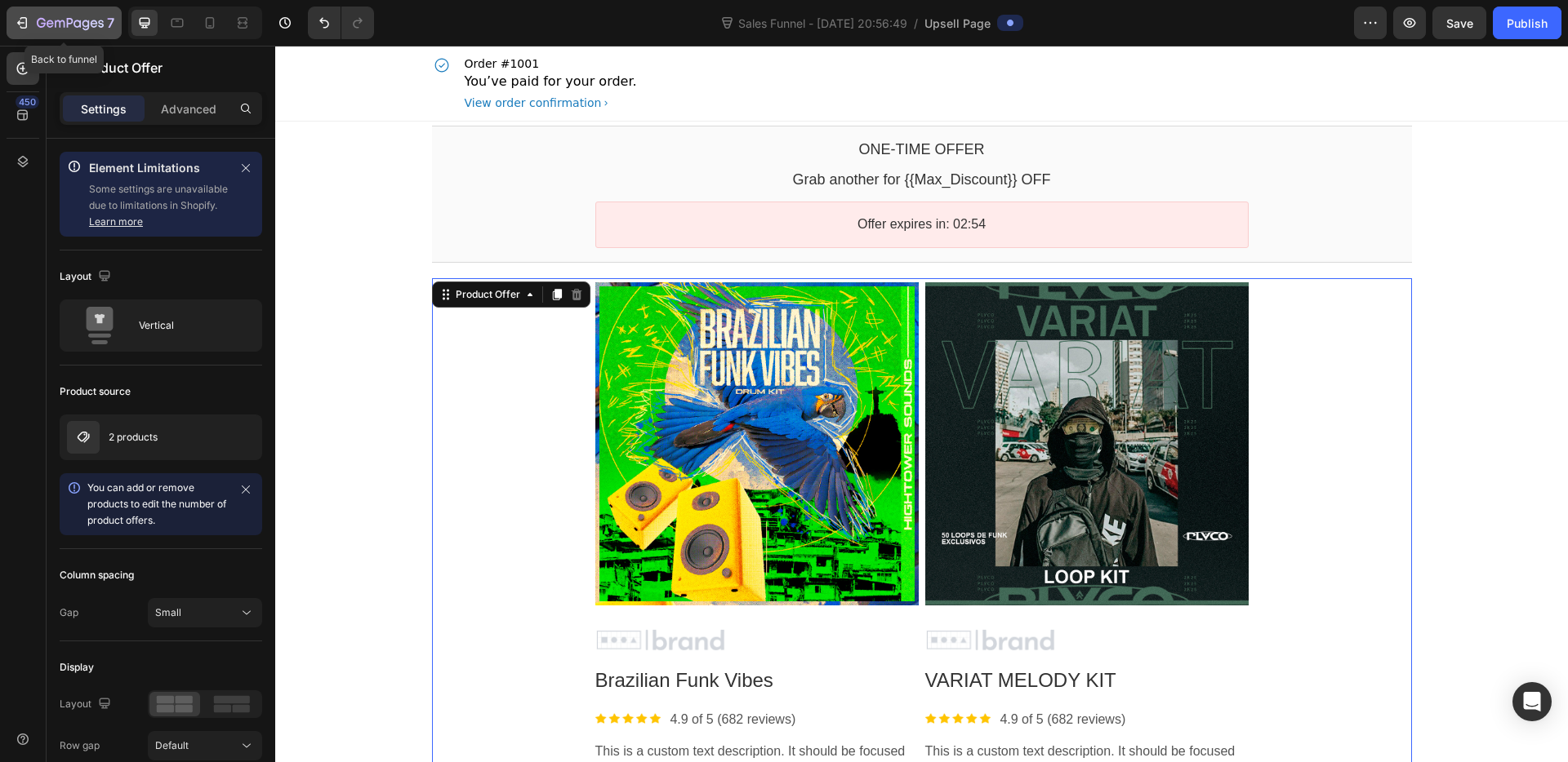
click at [72, 29] on icon "button" at bounding box center [70, 24] width 67 height 14
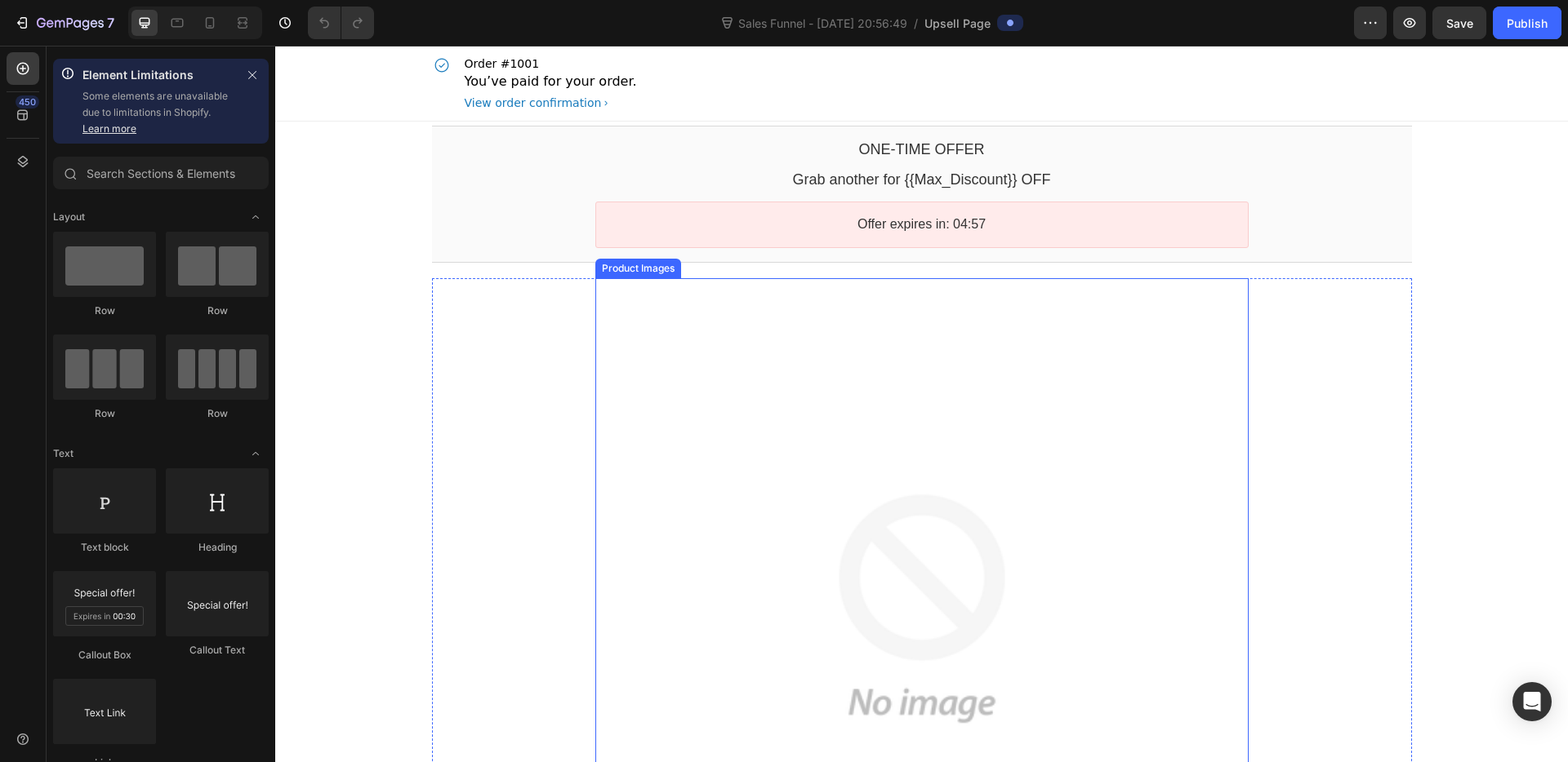
scroll to position [743, 0]
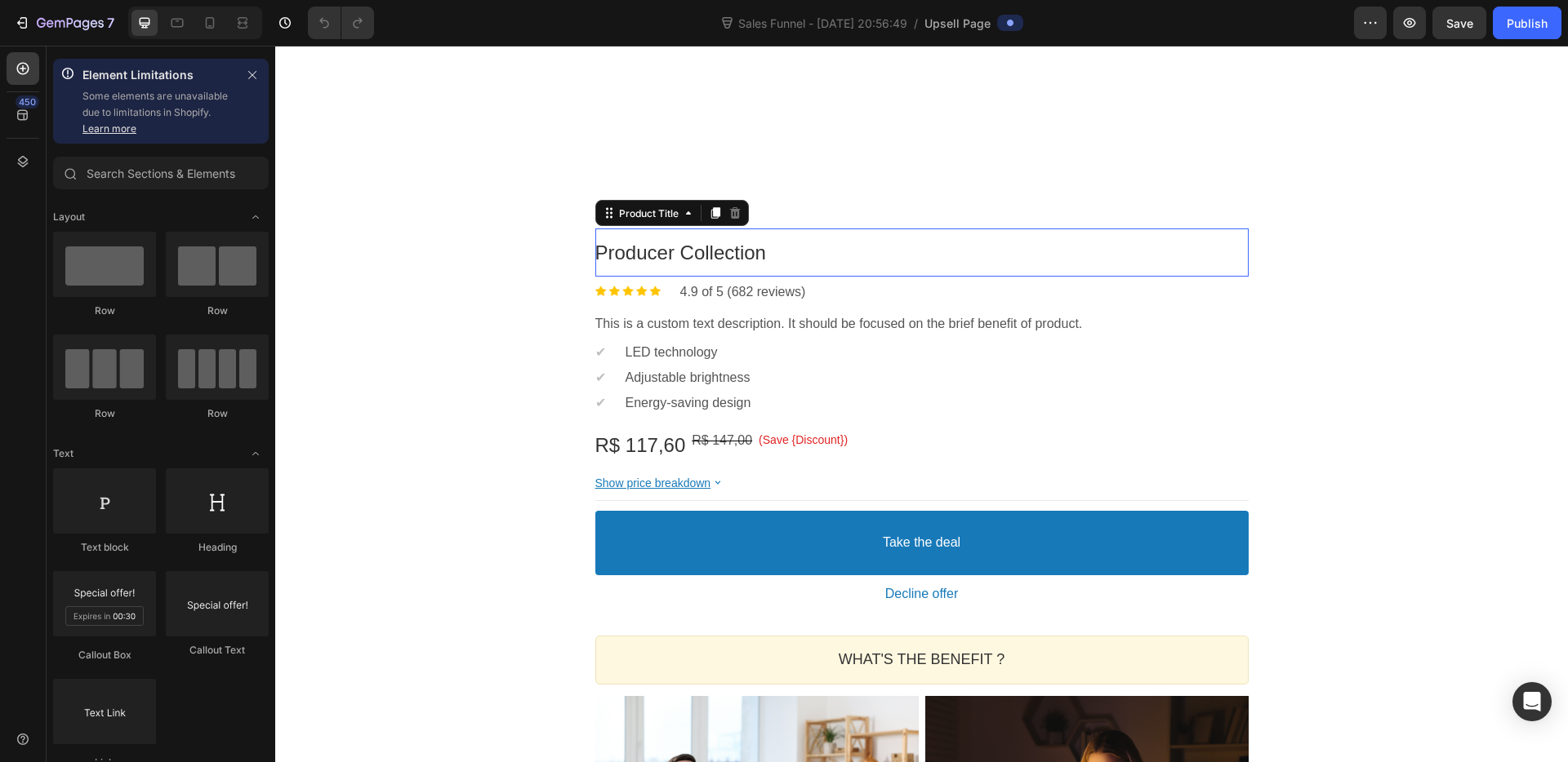
click at [714, 244] on bdo "Producer Collection" at bounding box center [681, 252] width 171 height 22
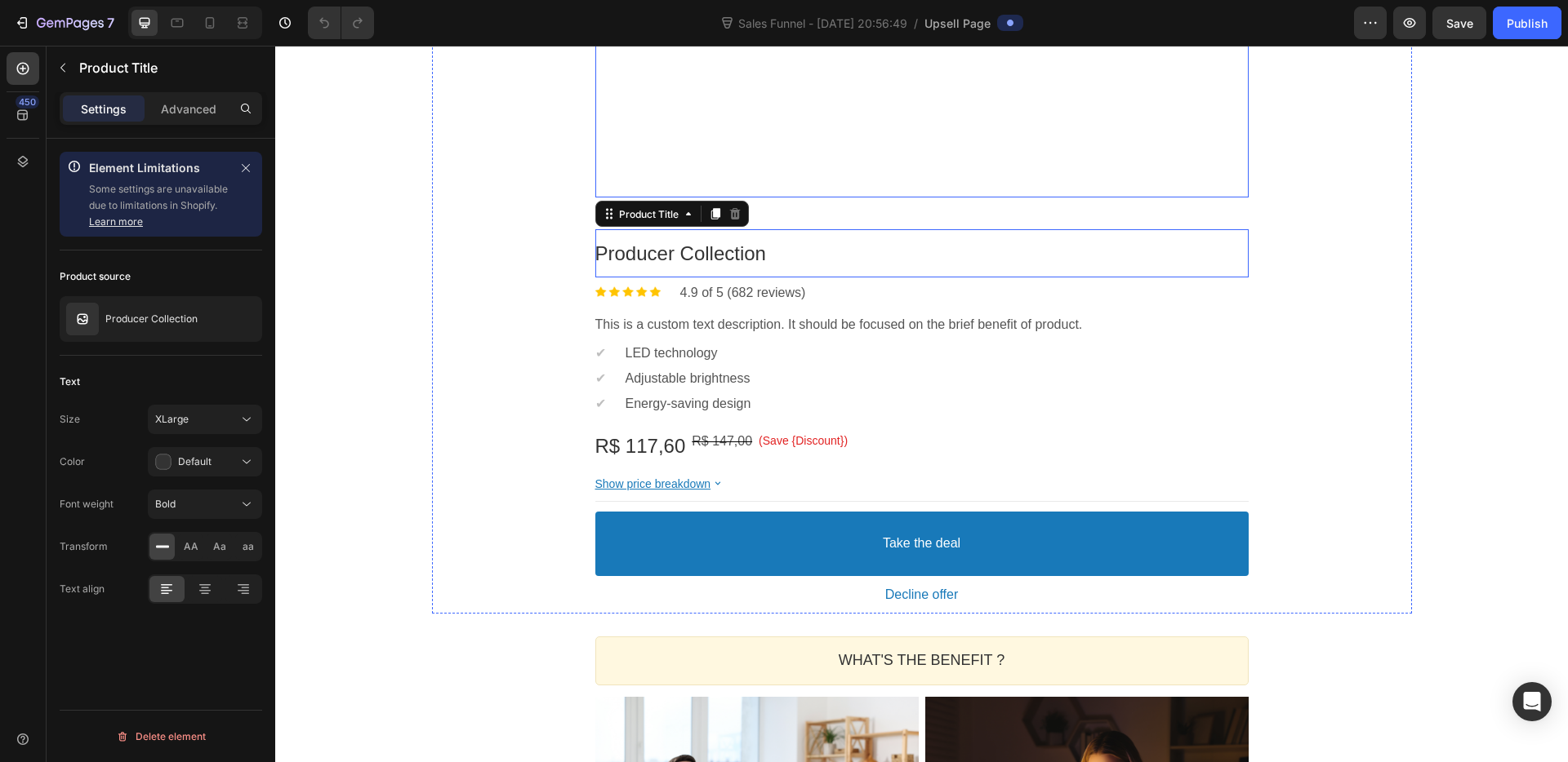
scroll to position [202, 0]
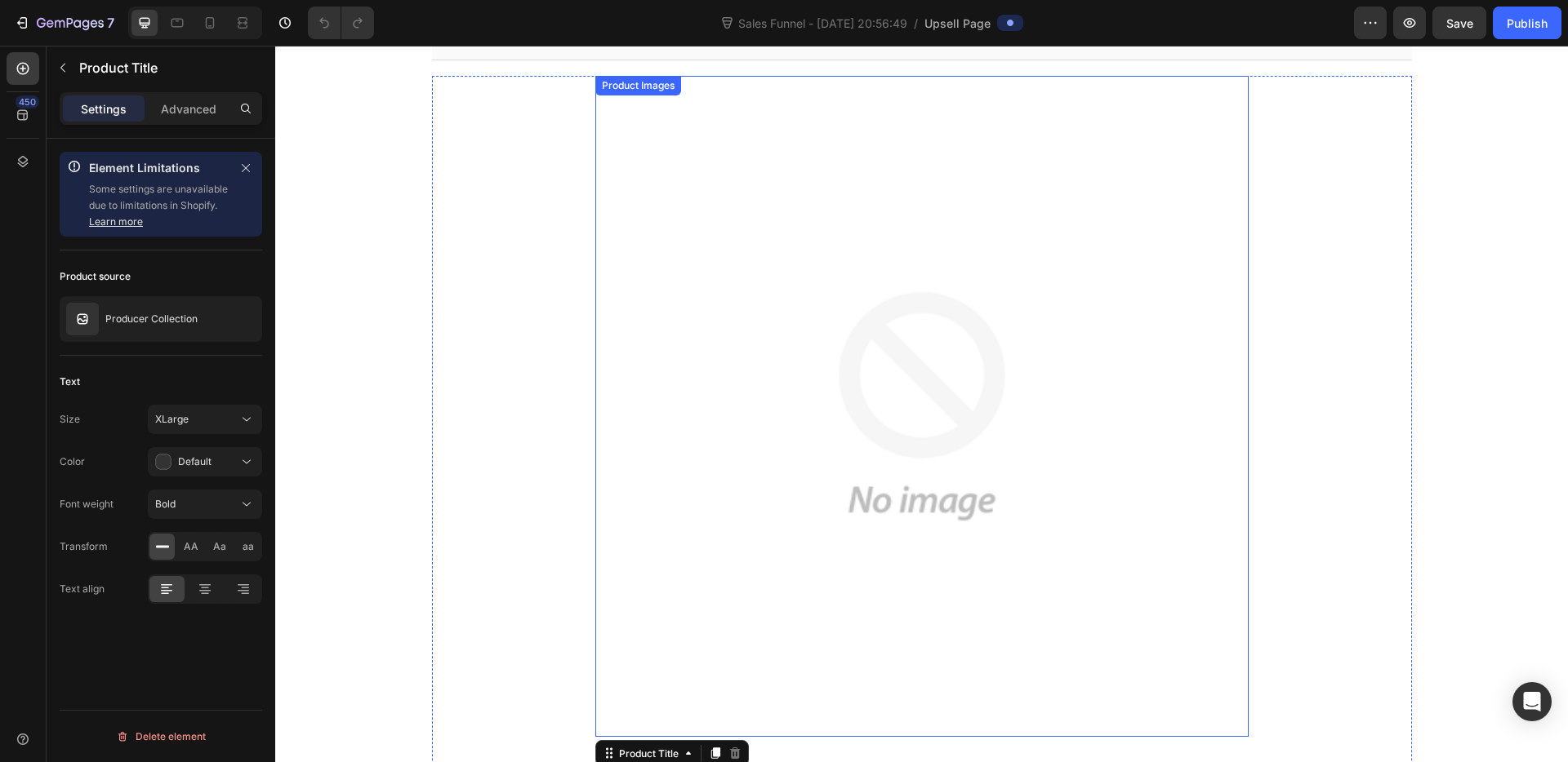
click at [830, 310] on div at bounding box center [922, 406] width 653 height 653
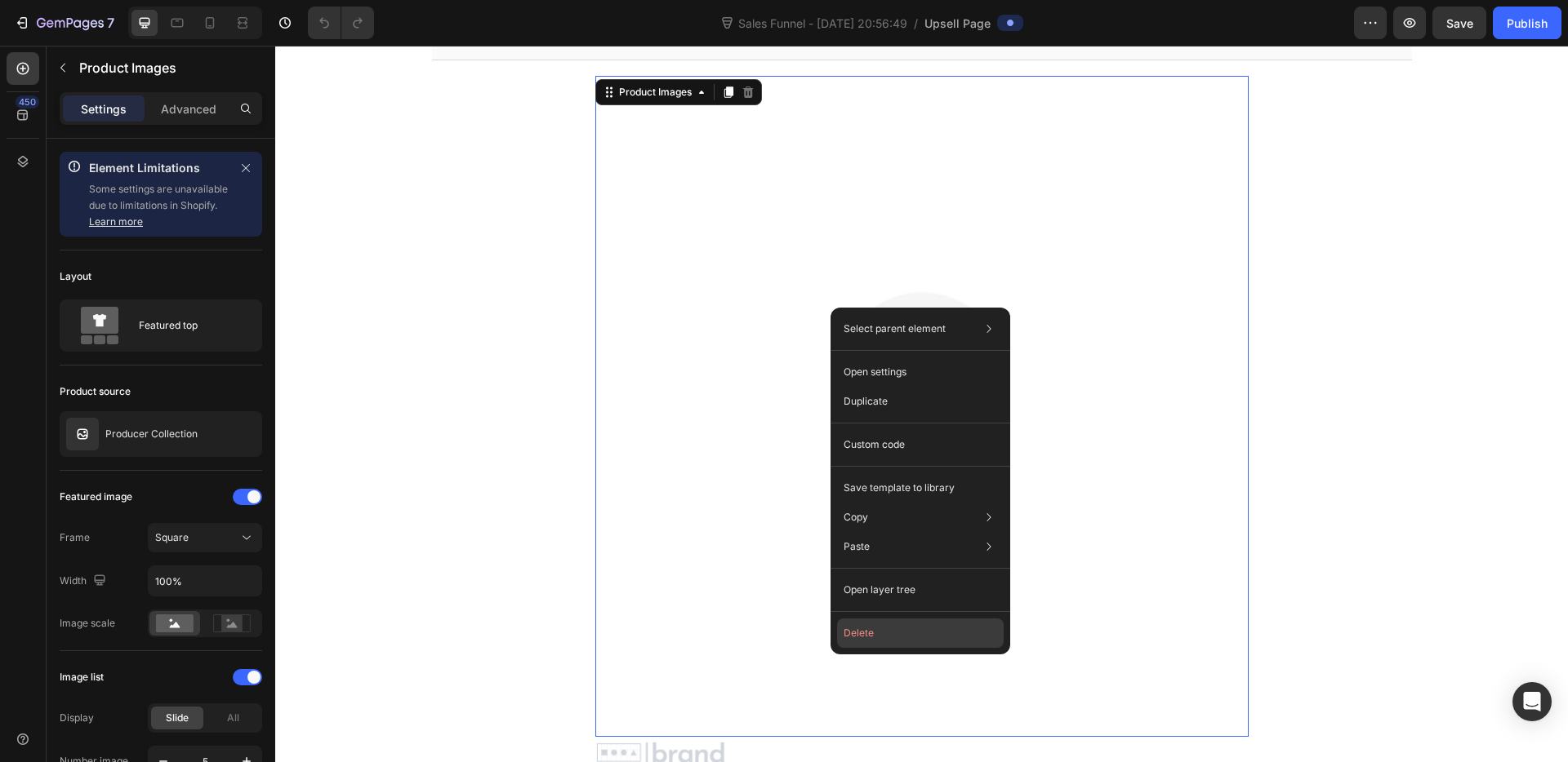
drag, startPoint x: 883, startPoint y: 640, endPoint x: 615, endPoint y: 586, distance: 273.4
click at [883, 640] on button "Delete" at bounding box center [920, 634] width 167 height 30
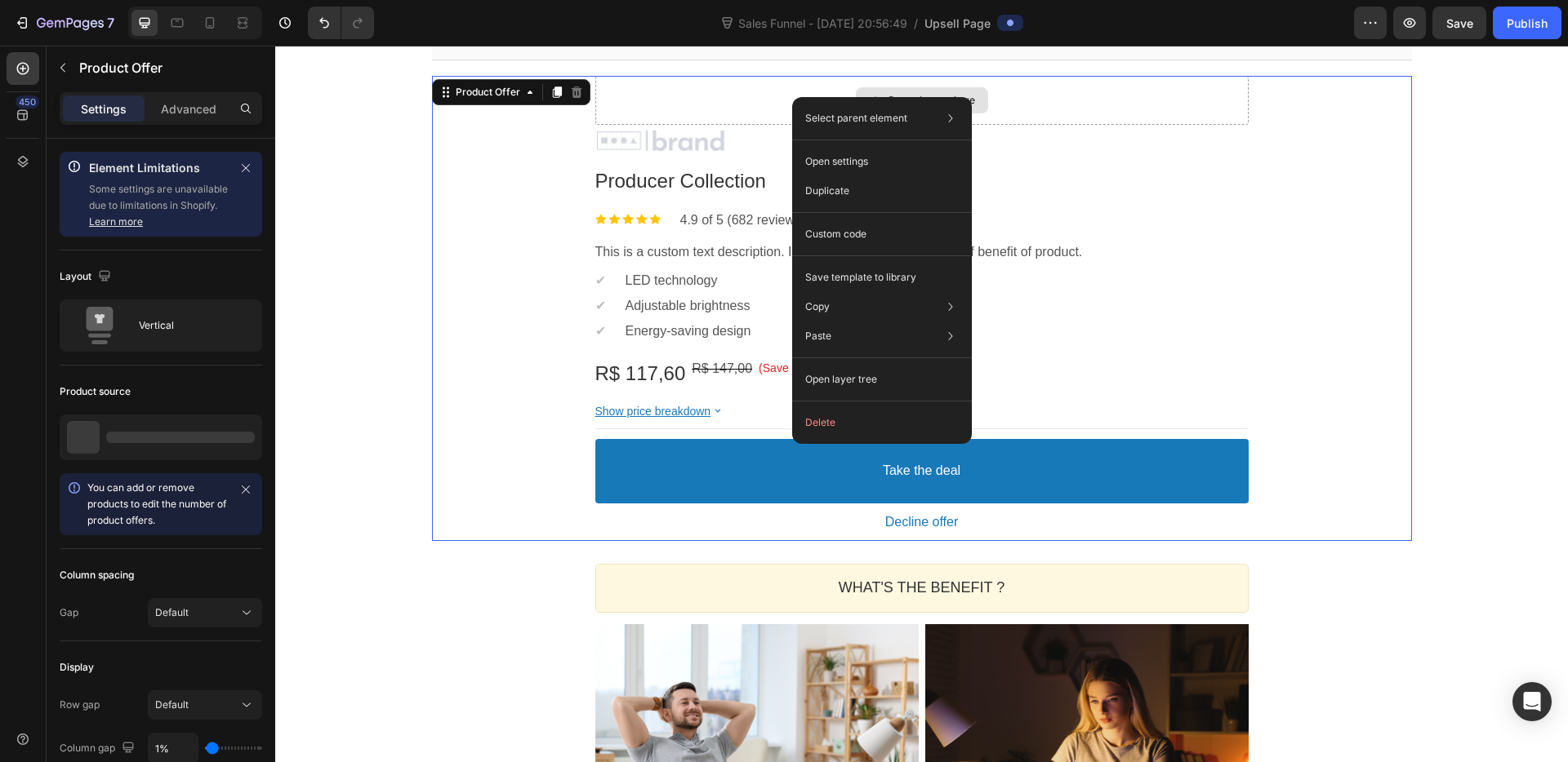
drag, startPoint x: 792, startPoint y: 97, endPoint x: 787, endPoint y: 109, distance: 13.0
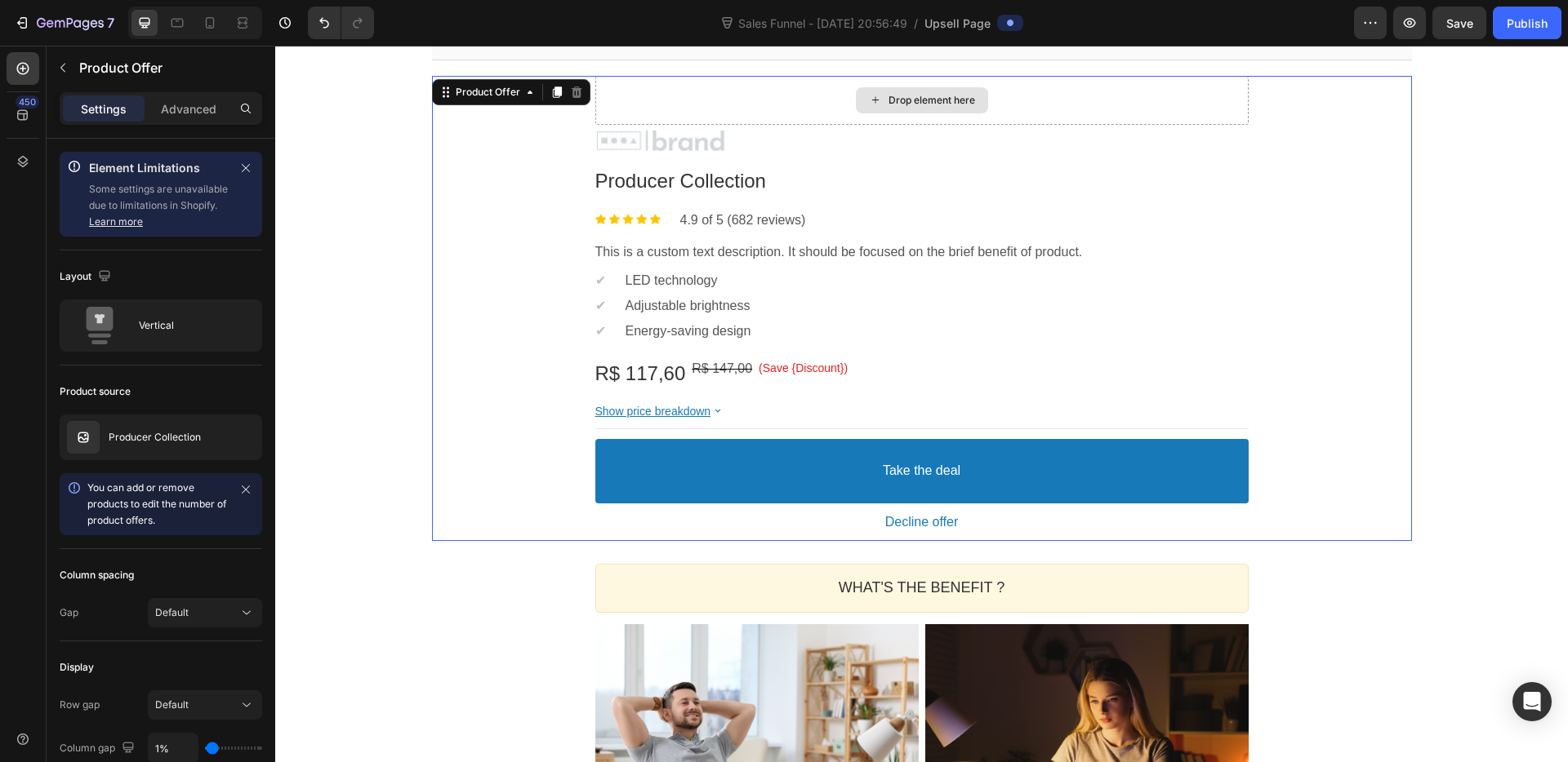
click at [691, 104] on div "Drop element here" at bounding box center [922, 100] width 653 height 49
click at [746, 148] on div at bounding box center [922, 141] width 653 height 25
